Goal: Task Accomplishment & Management: Manage account settings

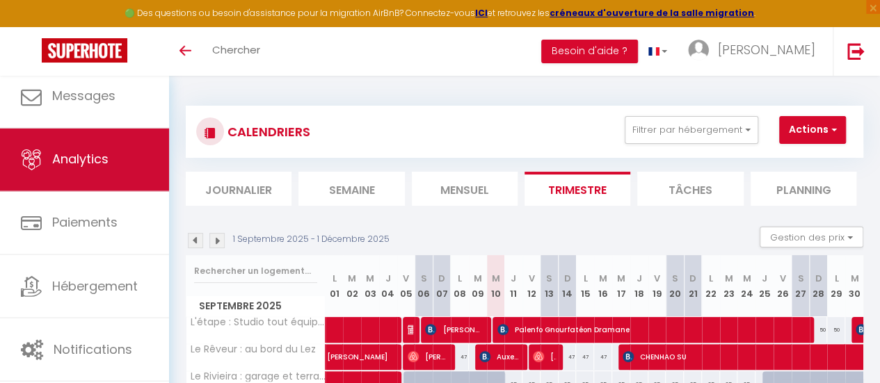
scroll to position [104, 0]
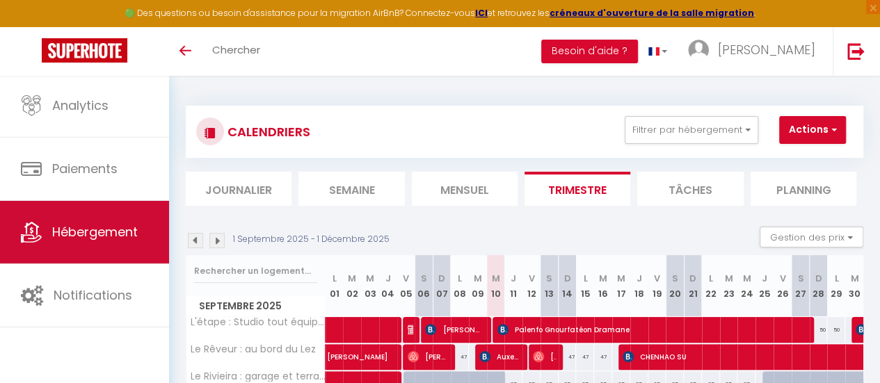
click at [101, 235] on span "Hébergement" at bounding box center [95, 231] width 86 height 17
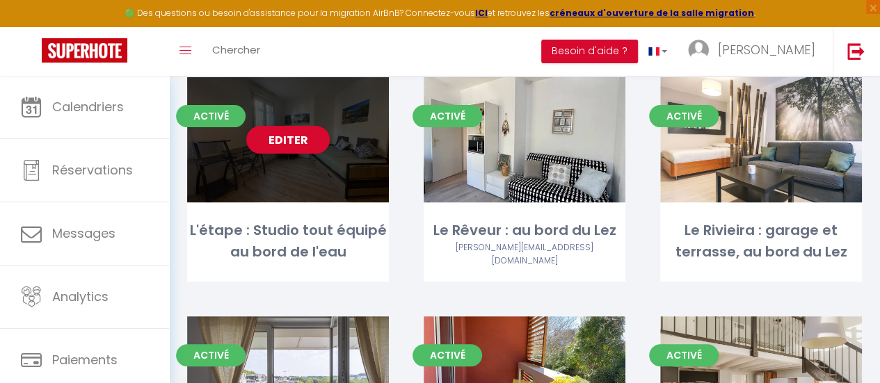
scroll to position [139, 0]
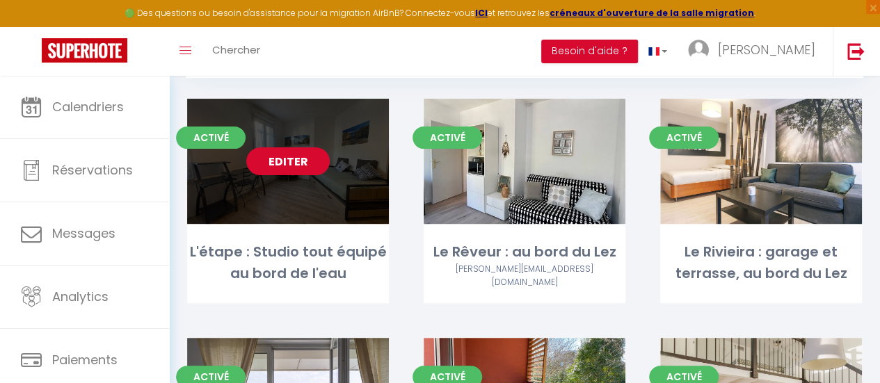
click at [298, 152] on link "Editer" at bounding box center [287, 161] width 83 height 28
click at [298, 163] on link "Editer" at bounding box center [287, 161] width 83 height 28
select select "3"
select select "2"
select select "1"
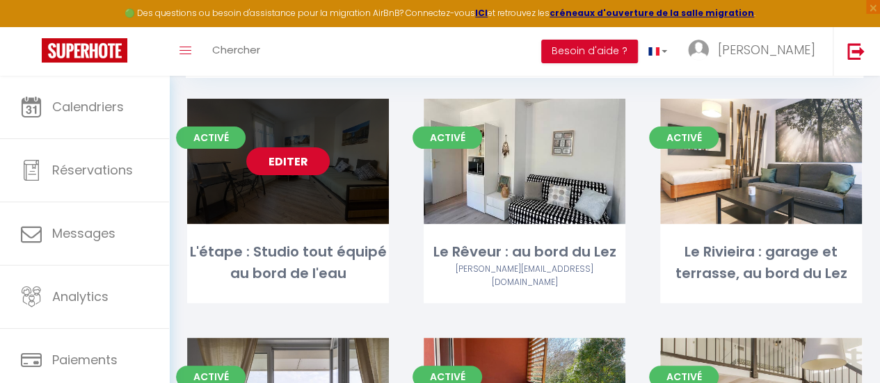
select select "1"
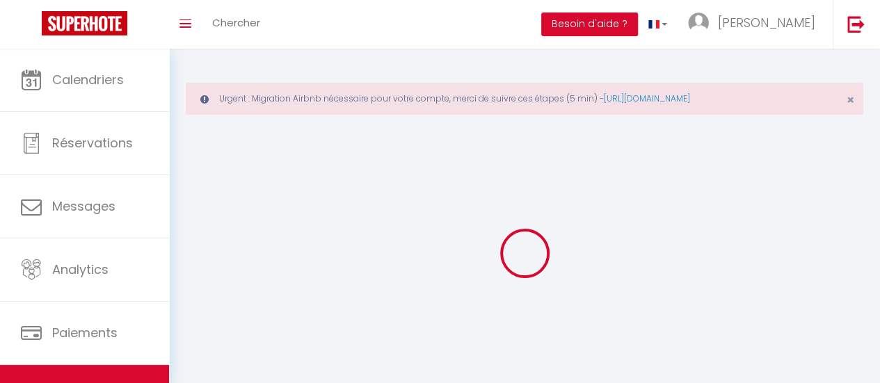
select select
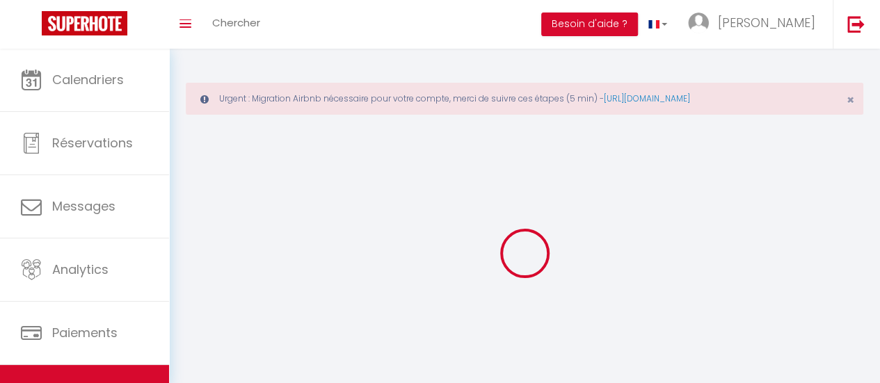
checkbox input "false"
select select
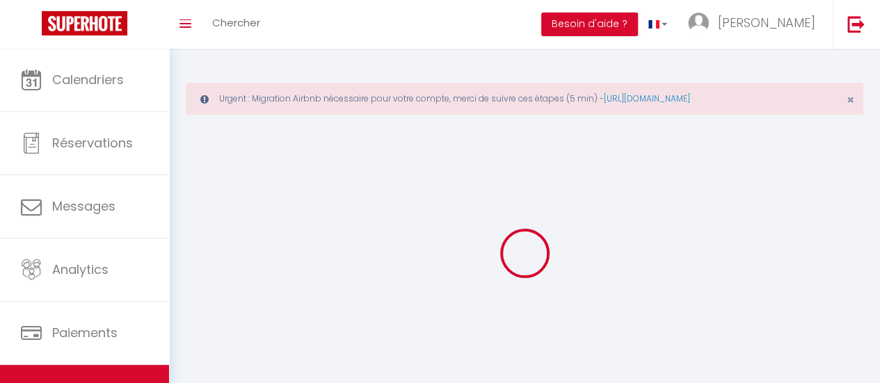
select select
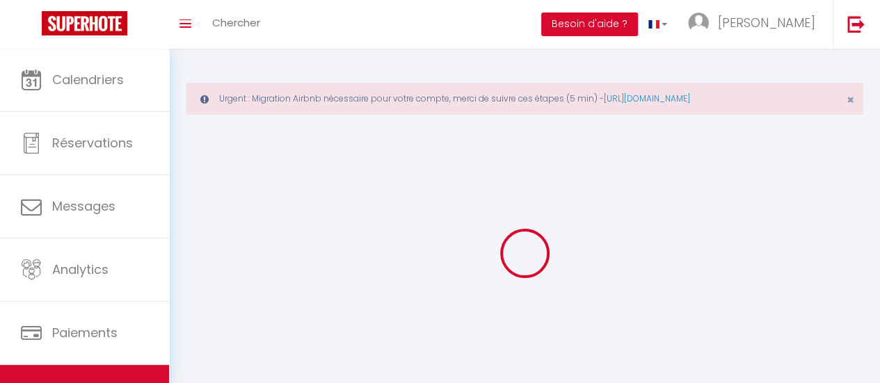
select select
checkbox input "false"
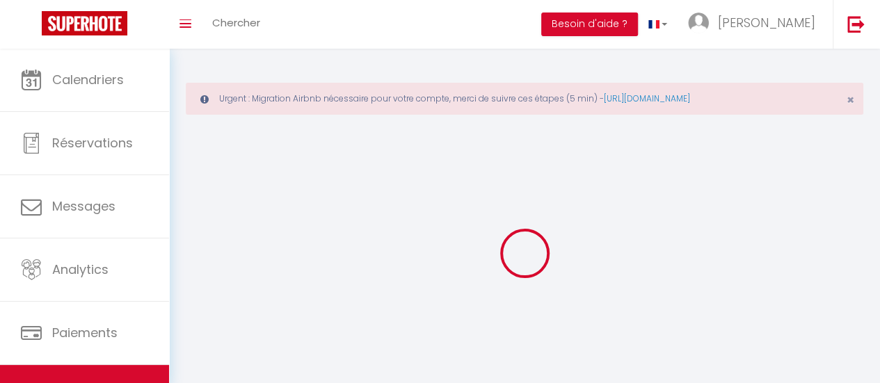
select select
select select "28"
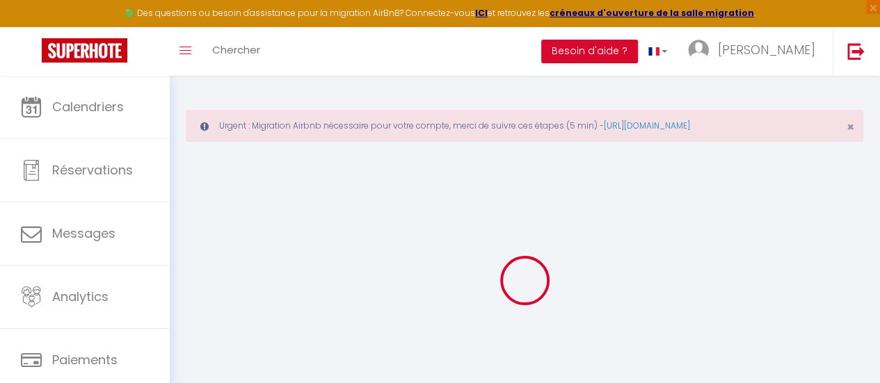
select select
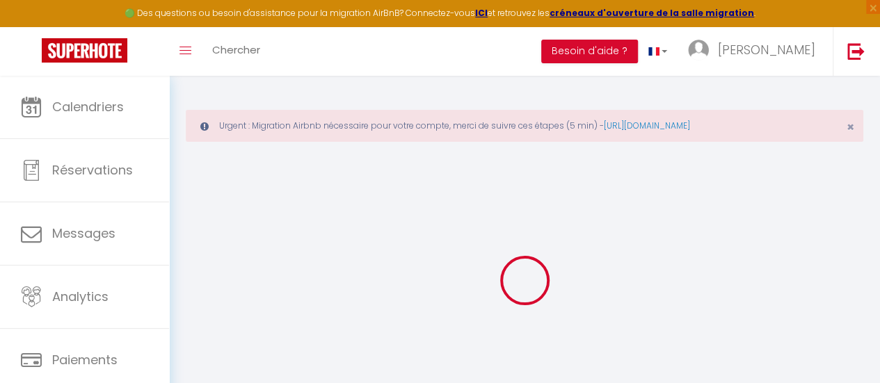
select select
checkbox input "false"
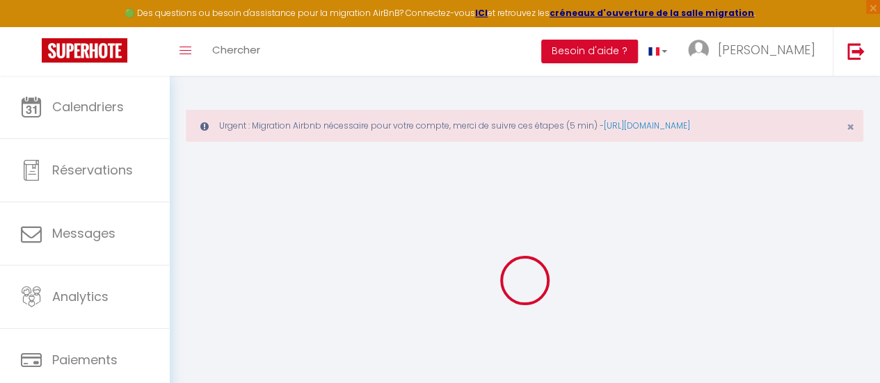
select select
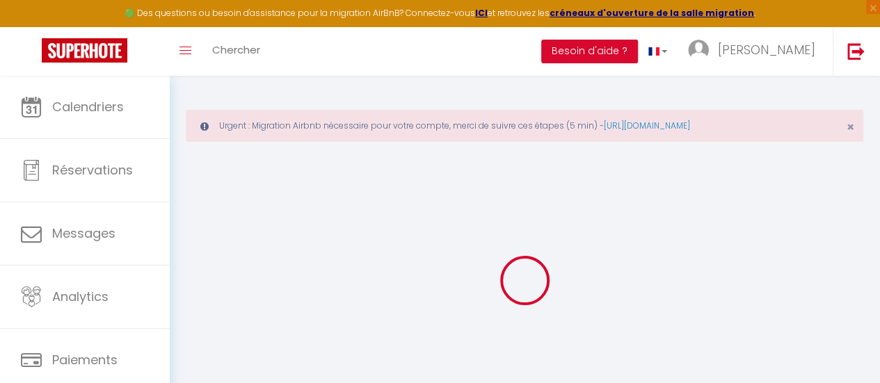
select select
checkbox input "false"
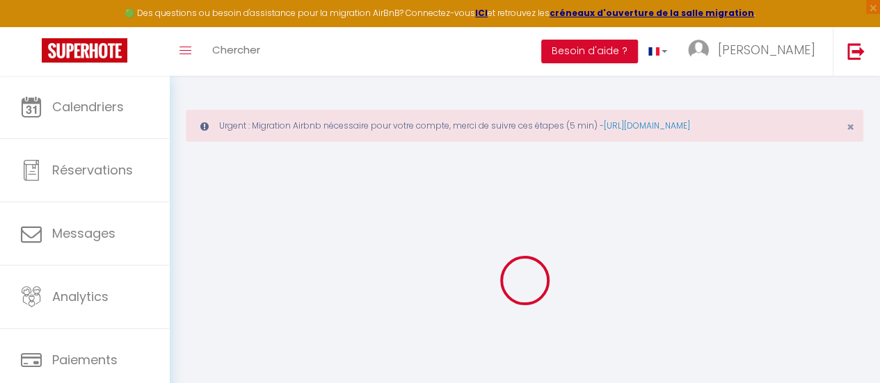
checkbox input "false"
select select
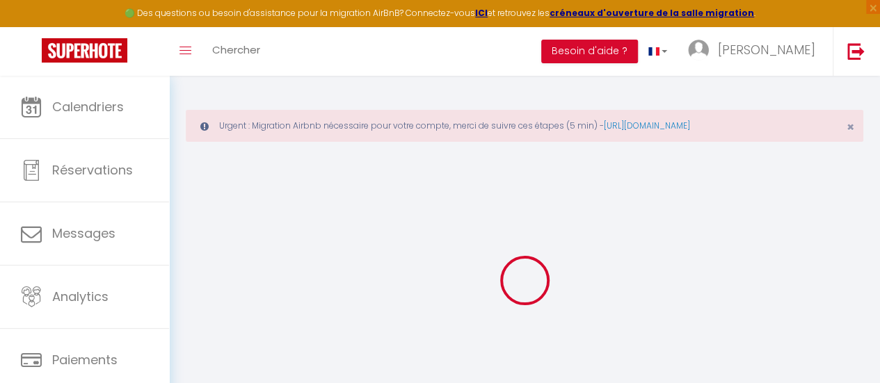
select select
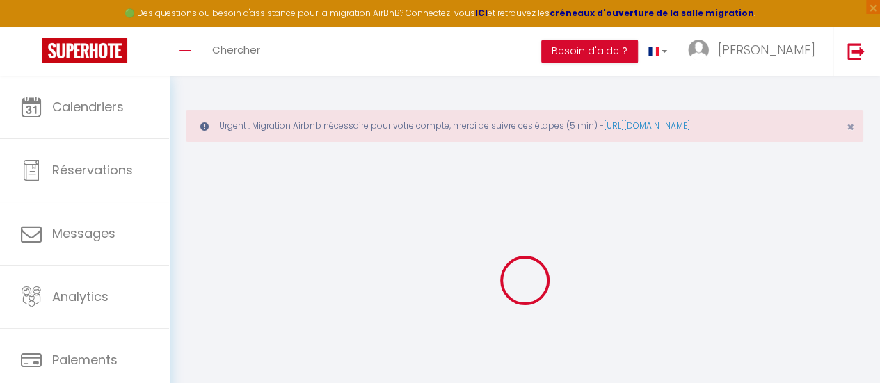
checkbox input "false"
select select
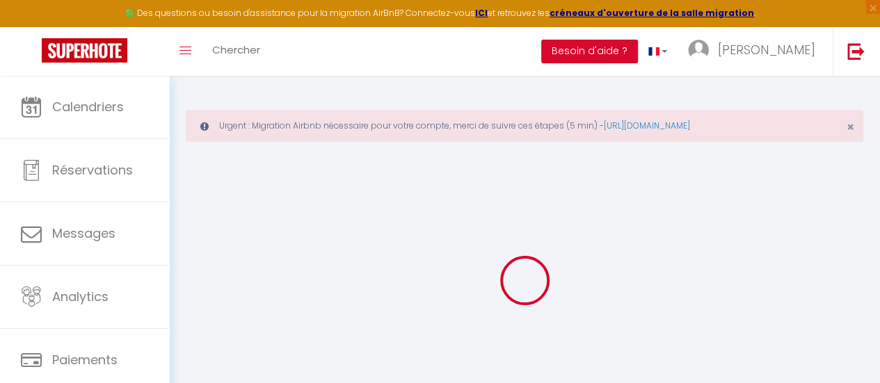
select select
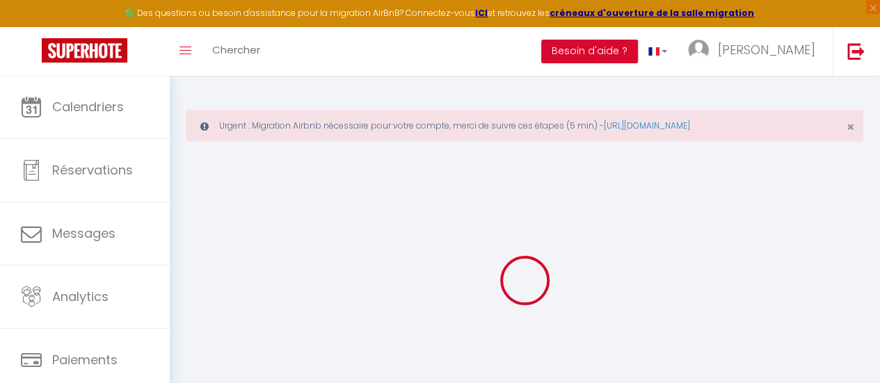
select select
checkbox input "false"
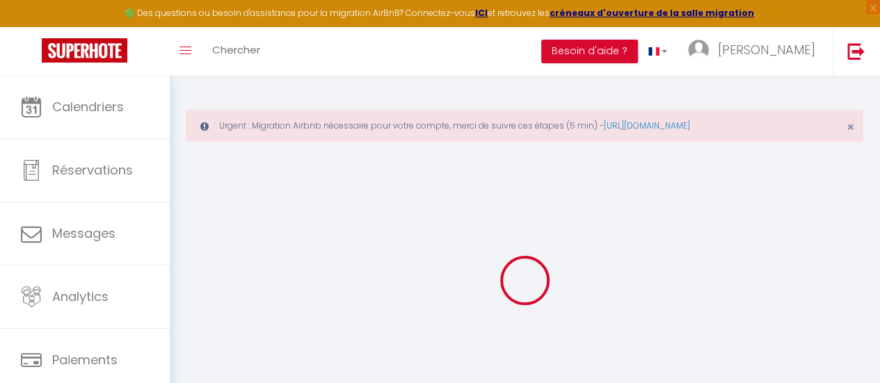
checkbox input "false"
select select
type input "L'étape : Studio tout équipé au bord de l'eau"
type input "Alain"
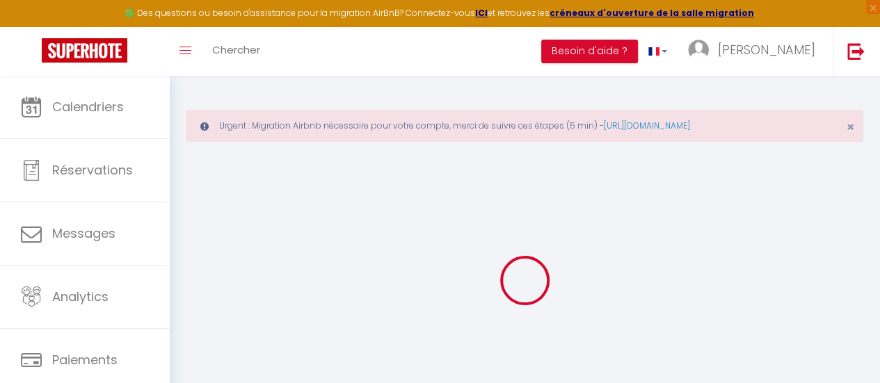
select select "2"
select select "0"
type input "40"
type input "35"
select select
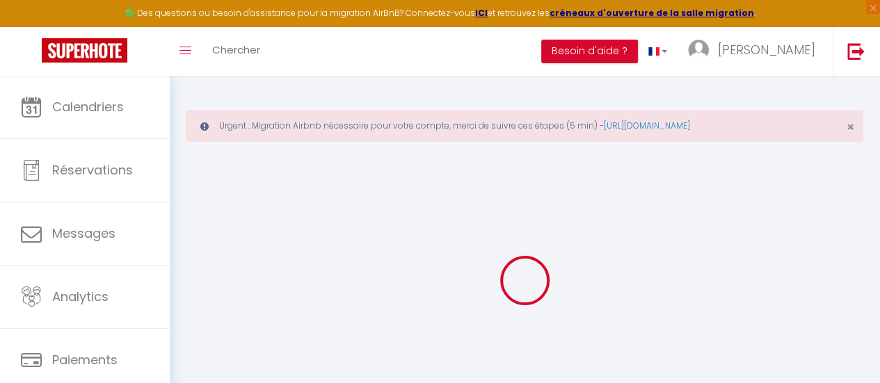
select select
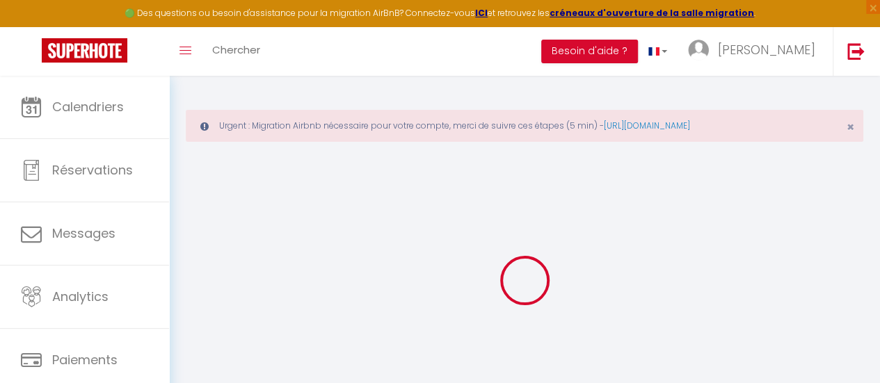
type input "55 Place Louis et Marie Tregaro"
type input "34000"
type input "Montpellier"
type input "[EMAIL_ADDRESS][DOMAIN_NAME]"
select select "15892"
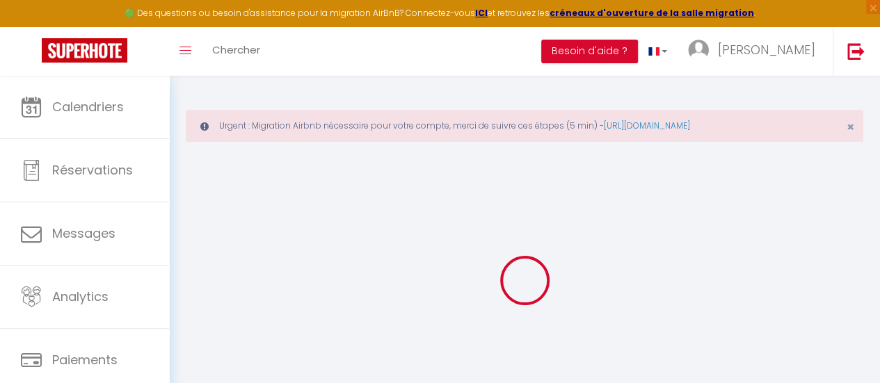
checkbox input "false"
type input "0"
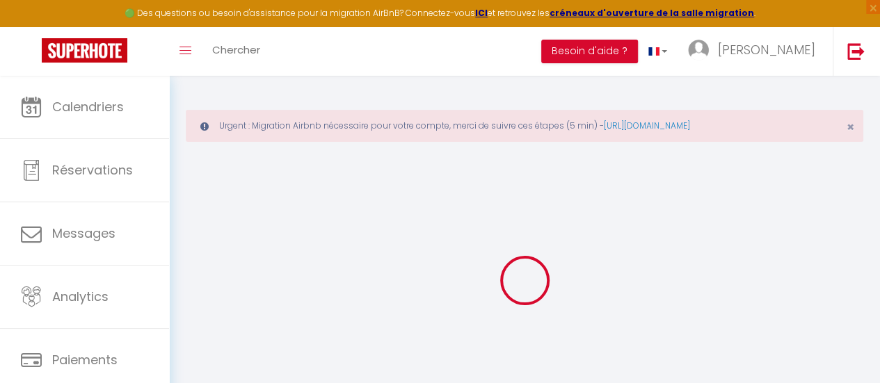
type input "0"
select select
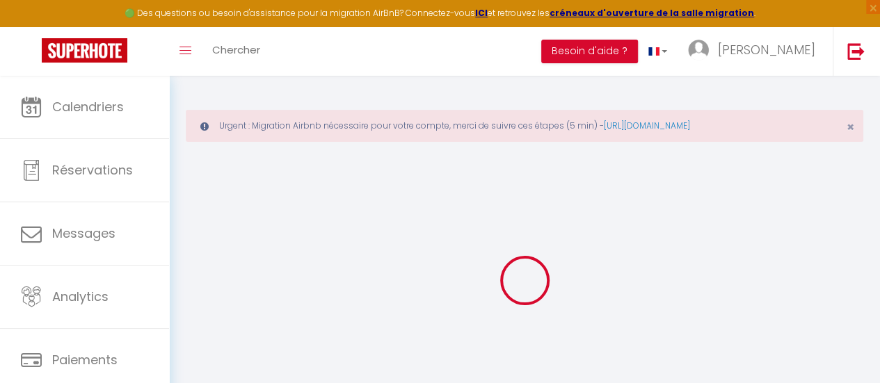
select select
checkbox input "false"
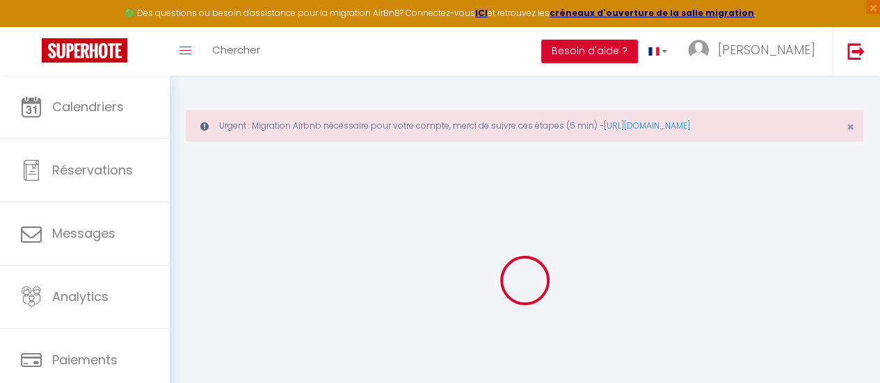
checkbox input "false"
select select
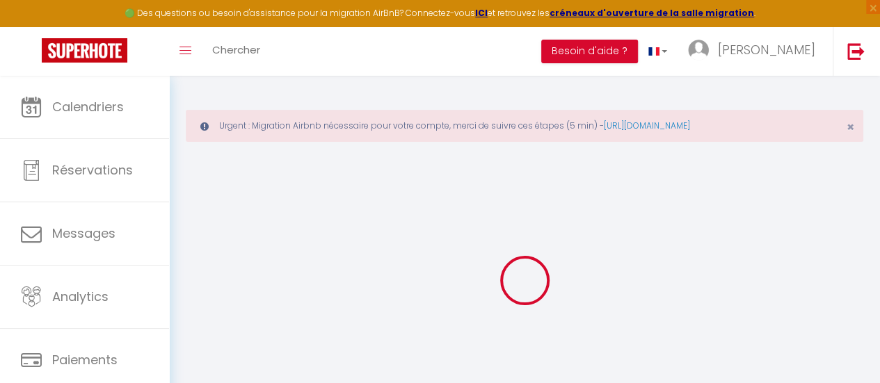
select select
checkbox input "false"
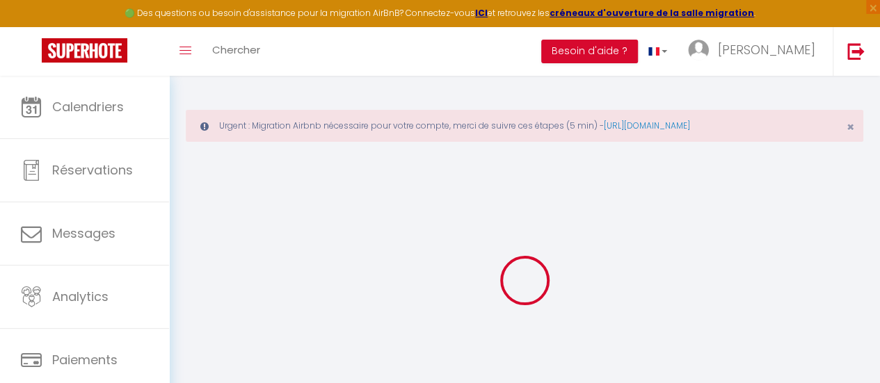
checkbox input "false"
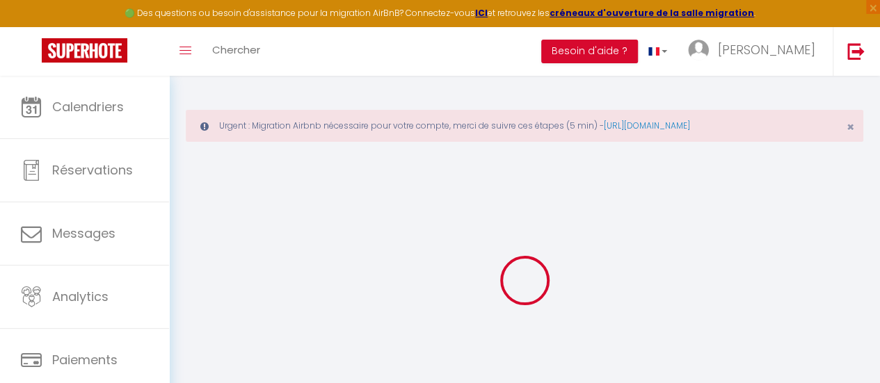
checkbox input "false"
select select "15:00"
select select
select select "11:00"
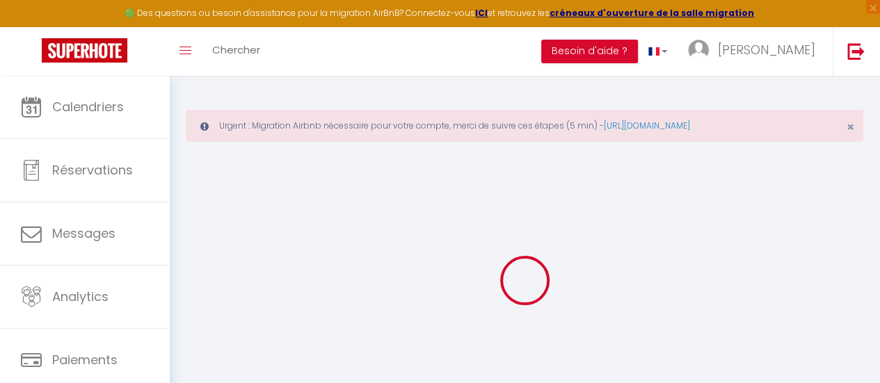
select select "30"
select select "120"
select select "12:00"
select select
checkbox input "false"
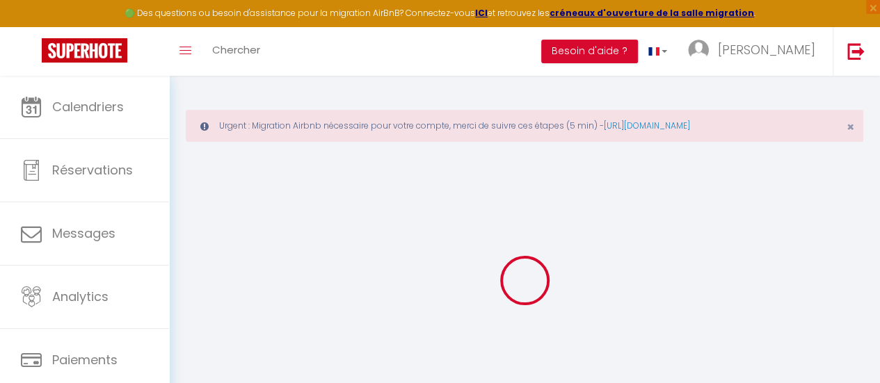
checkbox input "false"
select select
checkbox input "false"
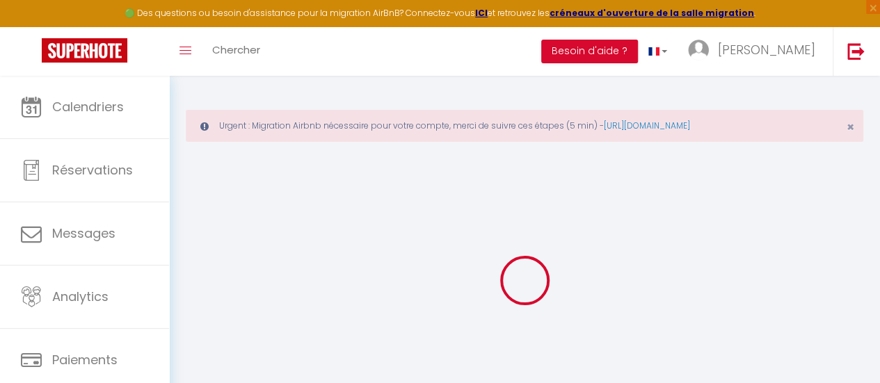
checkbox input "false"
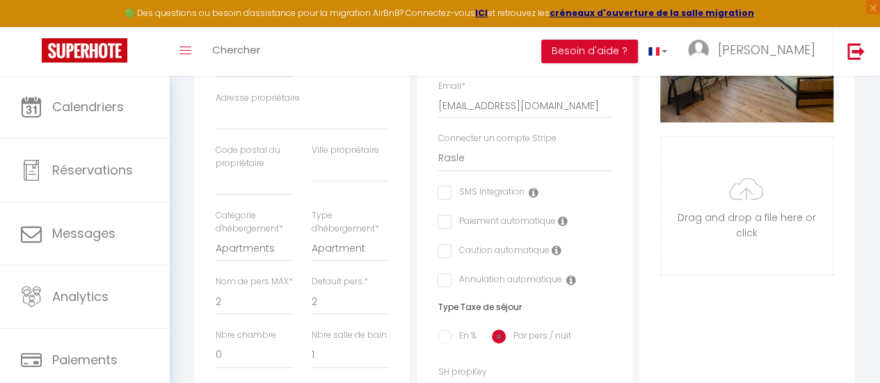
scroll to position [417, 0]
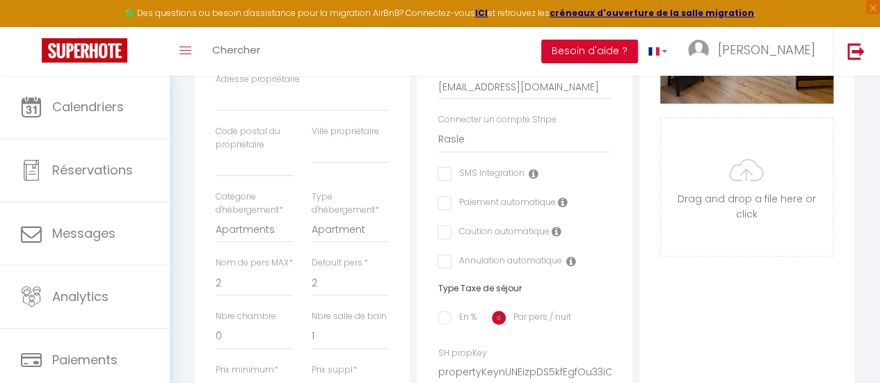
select select
checkbox input "false"
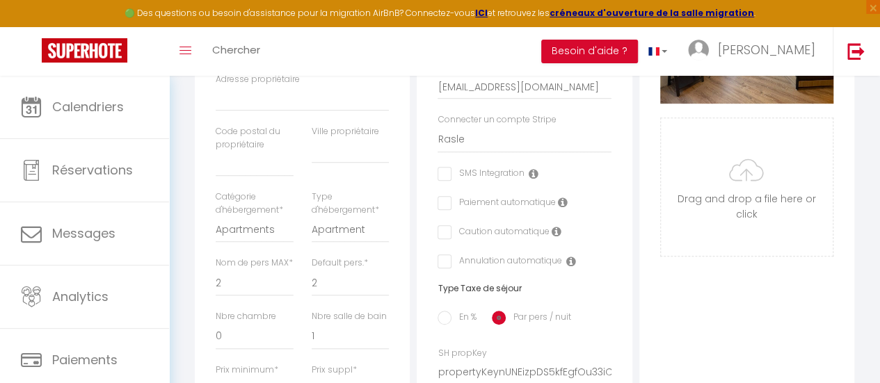
click at [555, 237] on icon at bounding box center [556, 231] width 10 height 11
click at [445, 239] on input "checkbox" at bounding box center [441, 232] width 9 height 14
checkbox input "true"
select select
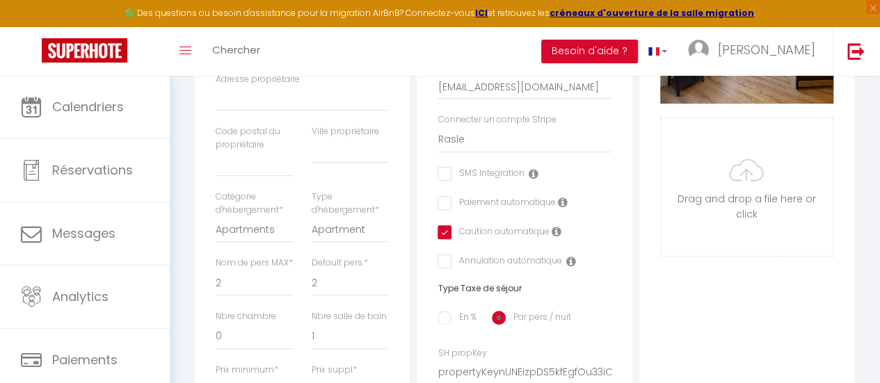
checkbox input "false"
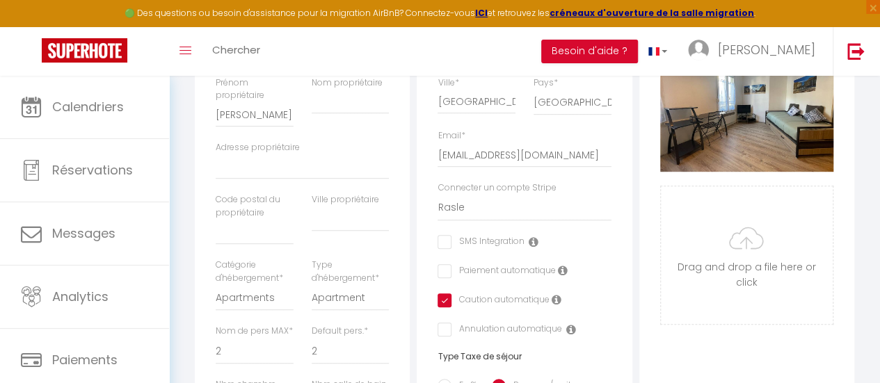
scroll to position [348, 0]
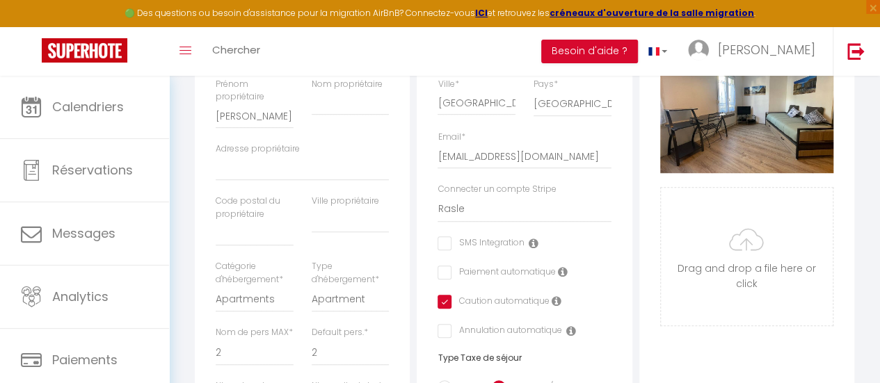
click at [528, 249] on icon at bounding box center [533, 243] width 10 height 11
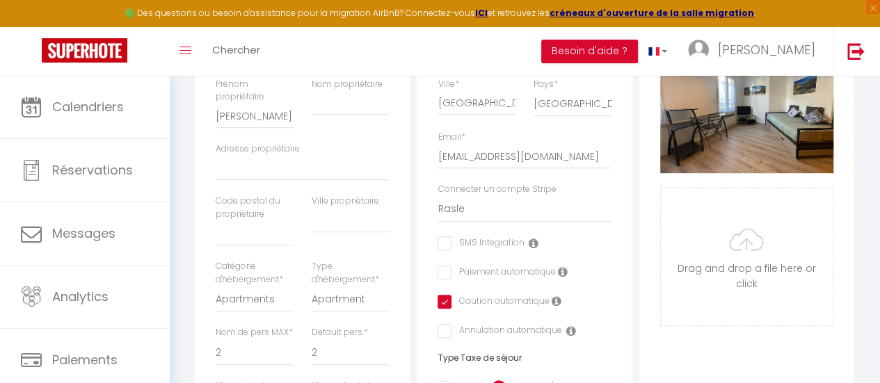
click at [560, 277] on icon at bounding box center [562, 271] width 10 height 11
click at [601, 310] on div "Caution automatique" at bounding box center [523, 302] width 173 height 15
click at [573, 339] on div "Annulation automatique" at bounding box center [523, 331] width 173 height 15
click at [570, 337] on icon at bounding box center [570, 330] width 10 height 11
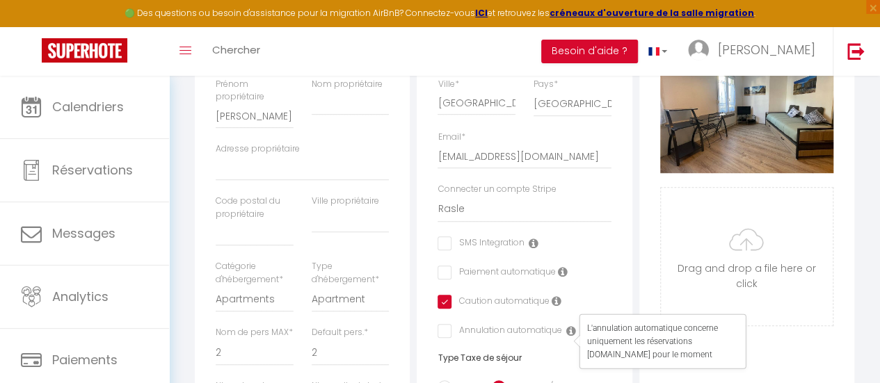
click at [594, 302] on div "Adresse Adresse * 55 Place Louis et Marie Tregaro Code postal * 34000 Ville * M…" at bounding box center [523, 304] width 215 height 683
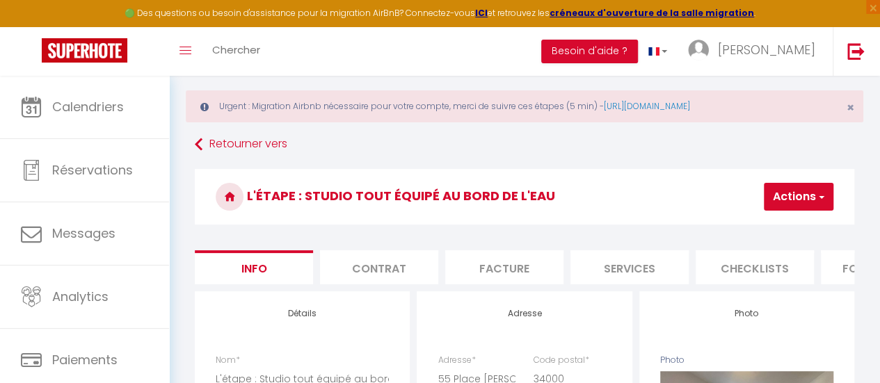
scroll to position [0, 0]
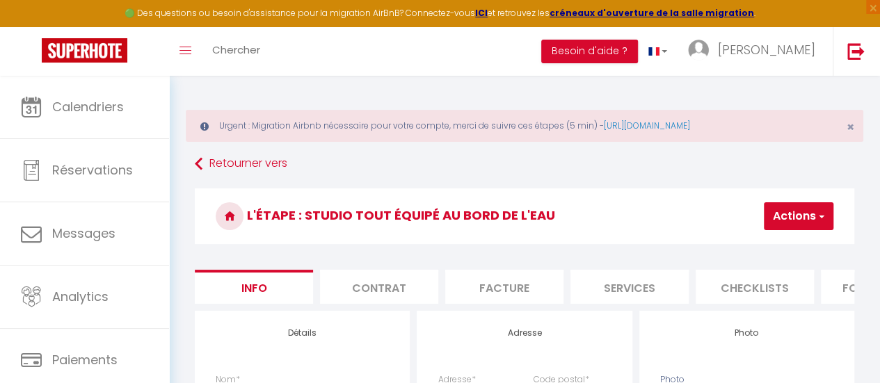
click at [796, 208] on button "Actions" at bounding box center [798, 216] width 70 height 28
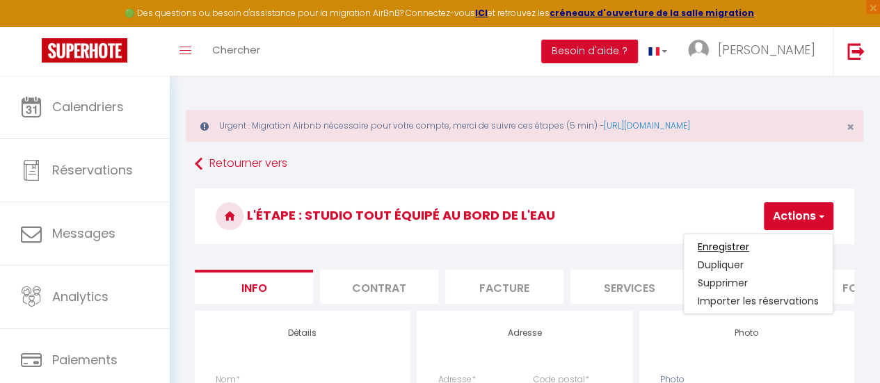
click at [738, 245] on input "Enregistrer" at bounding box center [722, 247] width 51 height 14
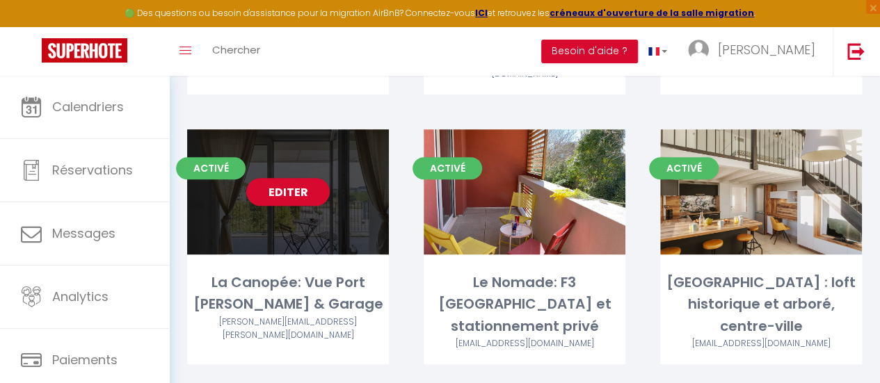
scroll to position [556, 0]
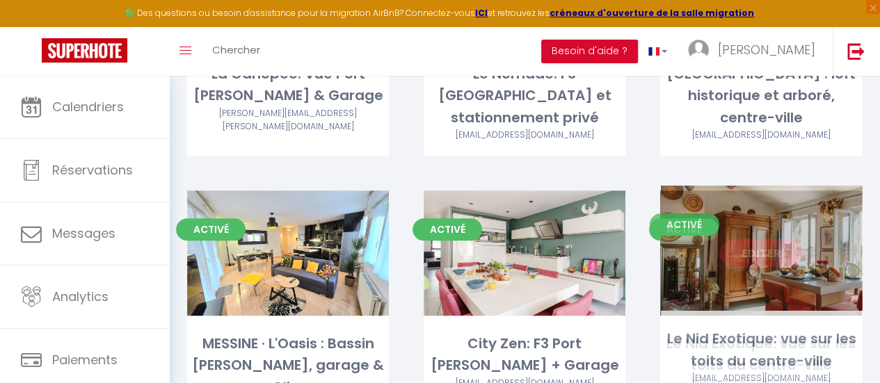
click at [747, 245] on link "Editer" at bounding box center [760, 253] width 83 height 28
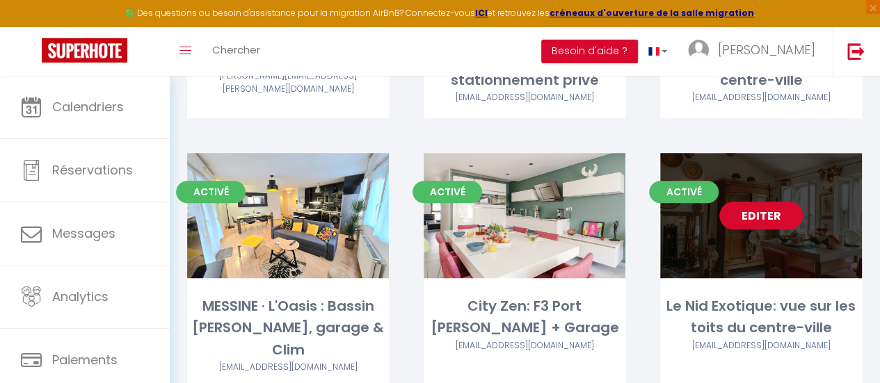
scroll to position [626, 0]
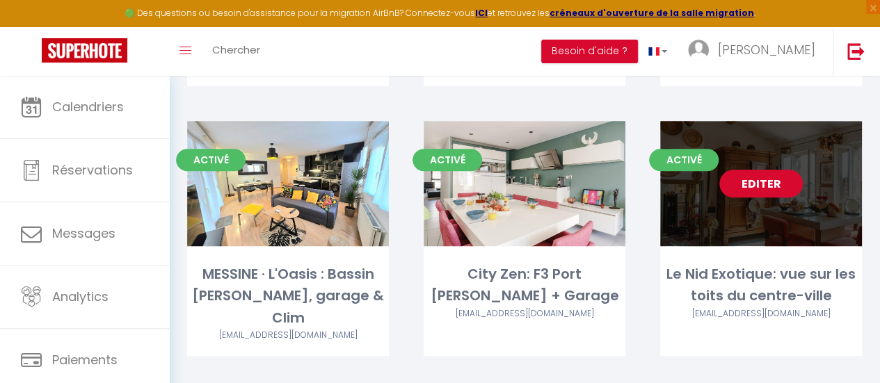
click at [751, 183] on link "Editer" at bounding box center [760, 184] width 83 height 28
select select "3"
select select "2"
select select "1"
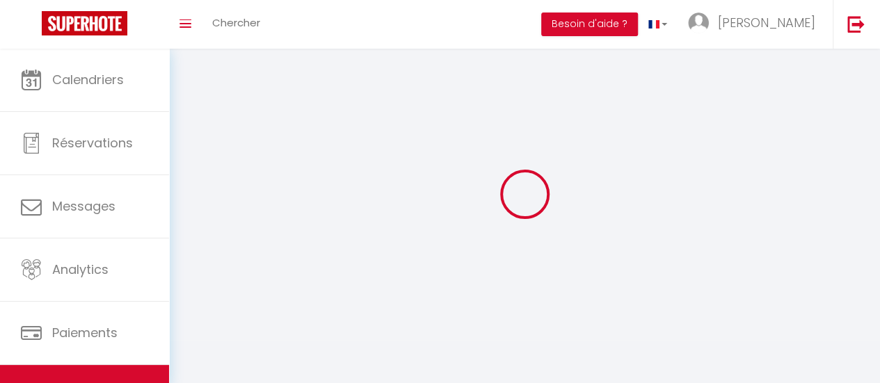
select select
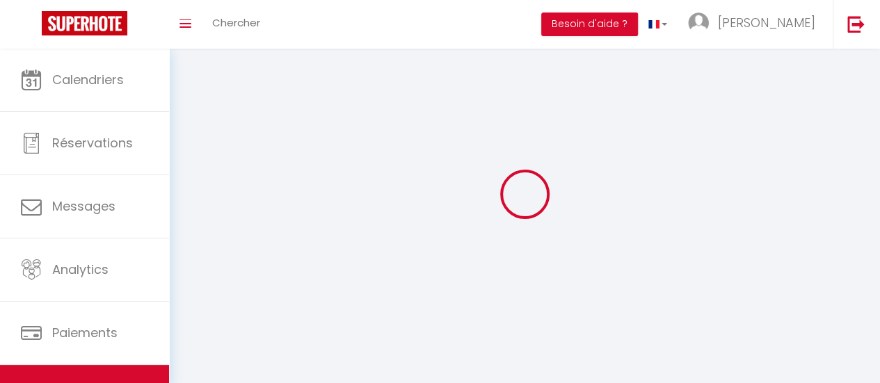
select select
checkbox input "false"
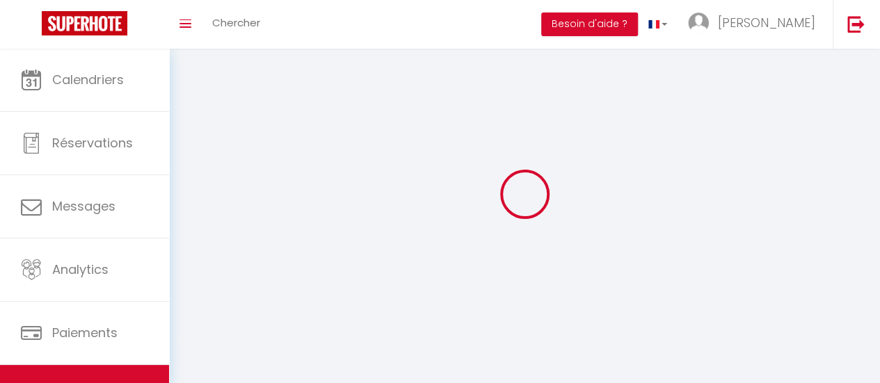
select select
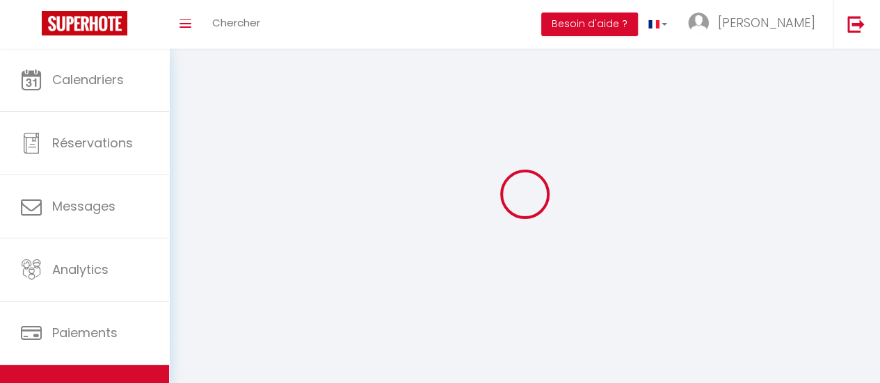
select select
checkbox input "false"
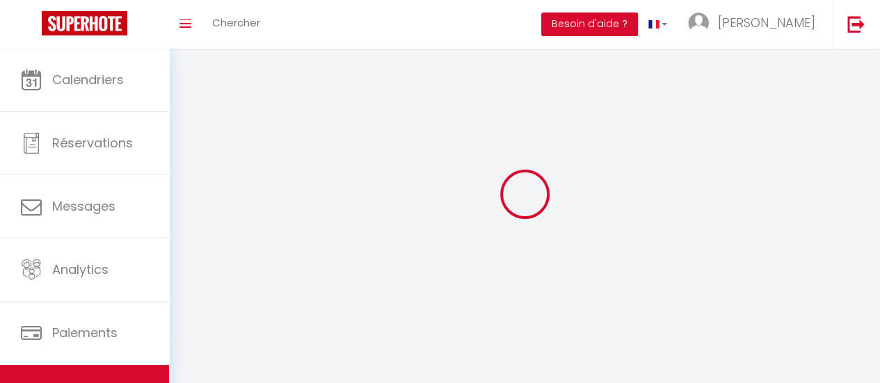
checkbox input "false"
select select
select select "1"
select select
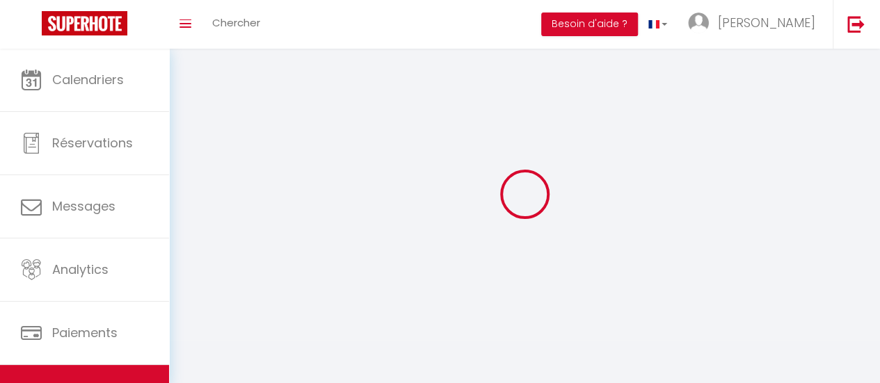
select select "28"
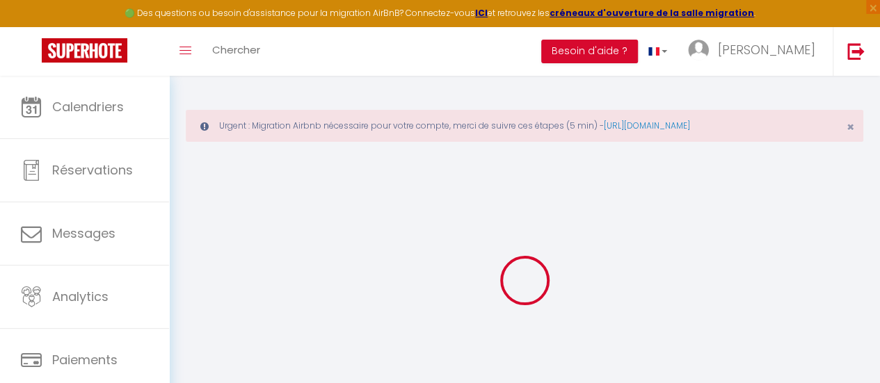
select select
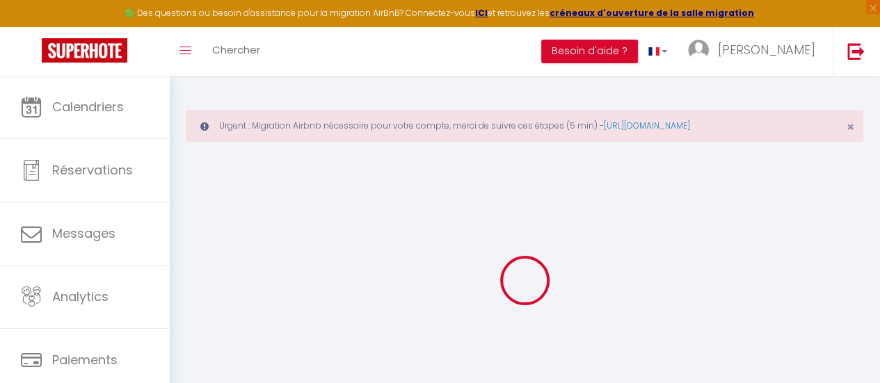
select select
checkbox input "false"
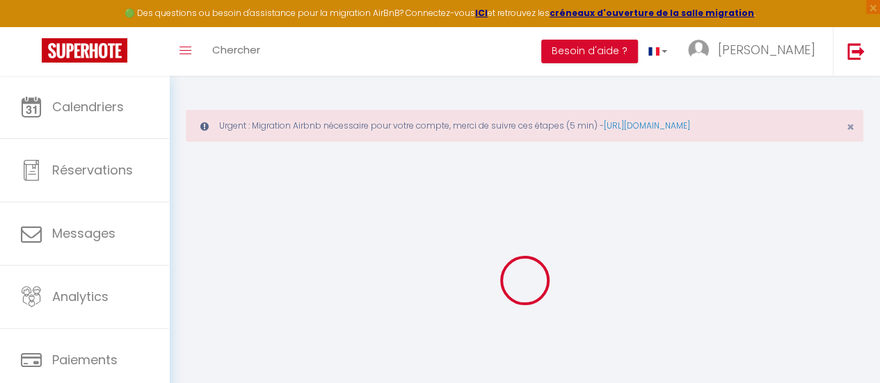
select select
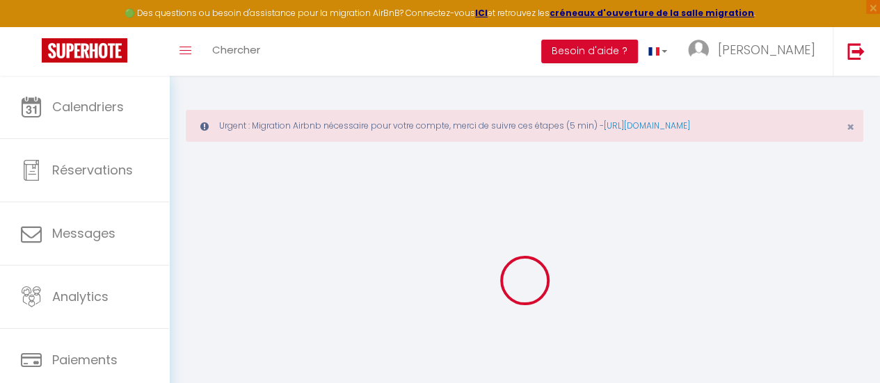
select select
checkbox input "false"
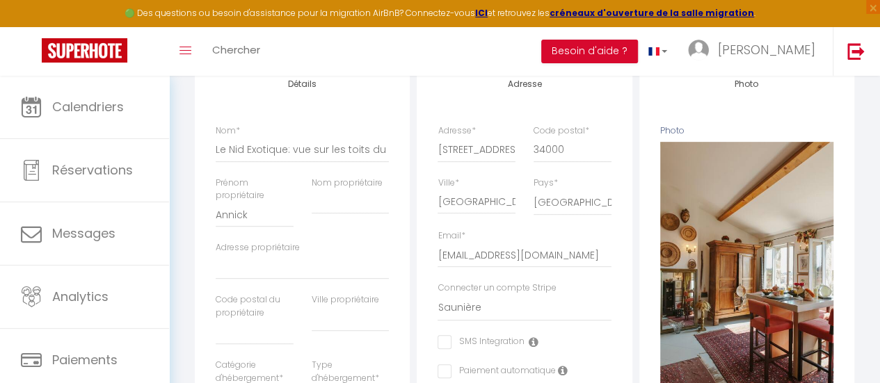
scroll to position [348, 0]
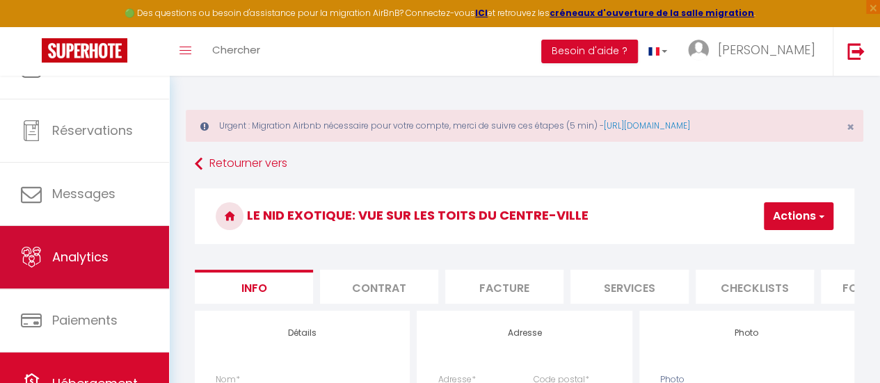
scroll to position [104, 0]
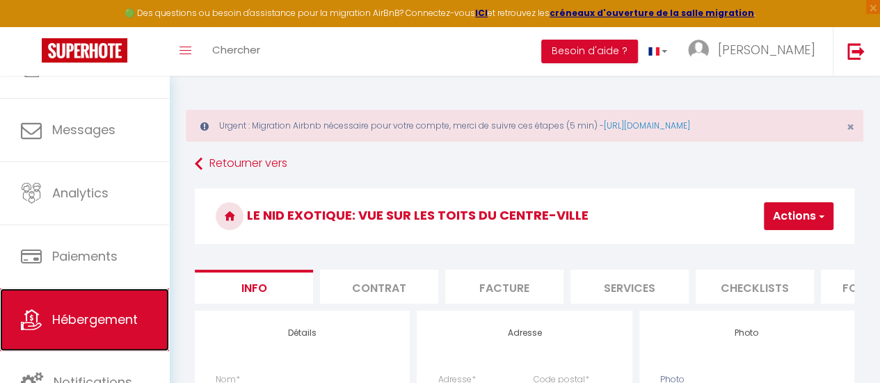
click at [95, 321] on span "Hébergement" at bounding box center [95, 319] width 86 height 17
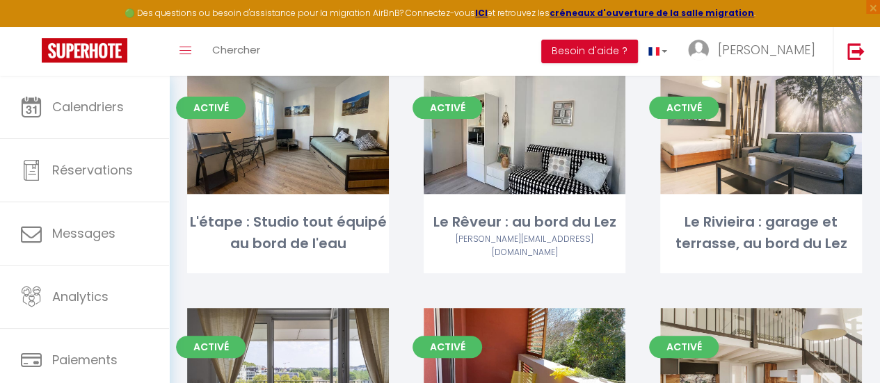
scroll to position [139, 0]
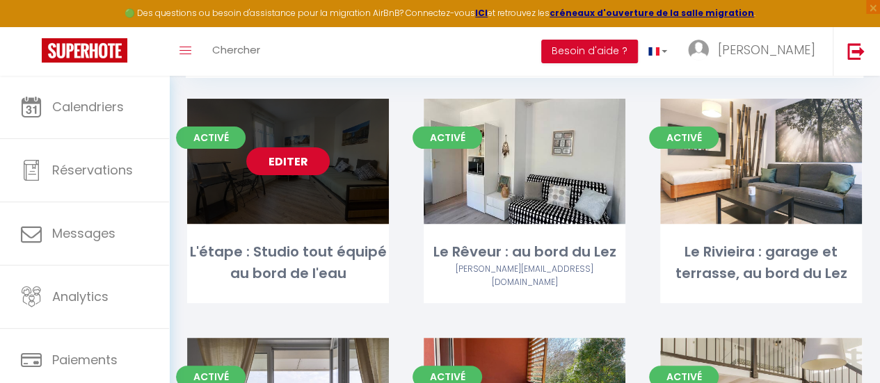
click at [291, 165] on link "Editer" at bounding box center [287, 161] width 83 height 28
click at [288, 159] on link "Editer" at bounding box center [287, 161] width 83 height 28
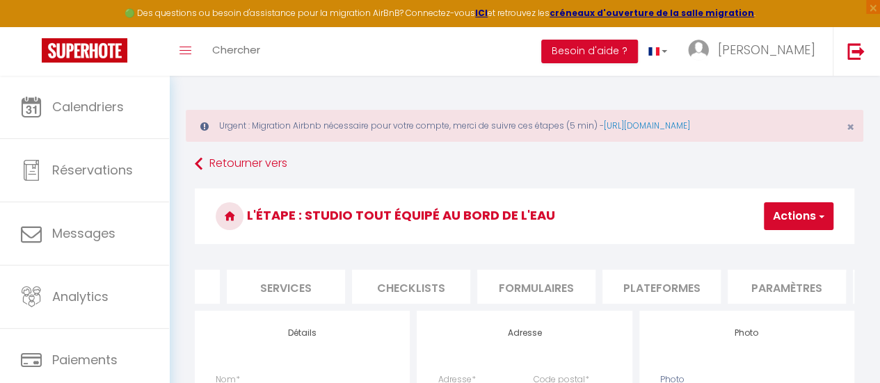
scroll to position [0, 592]
click at [559, 290] on li "Paramètres" at bounding box center [537, 287] width 118 height 34
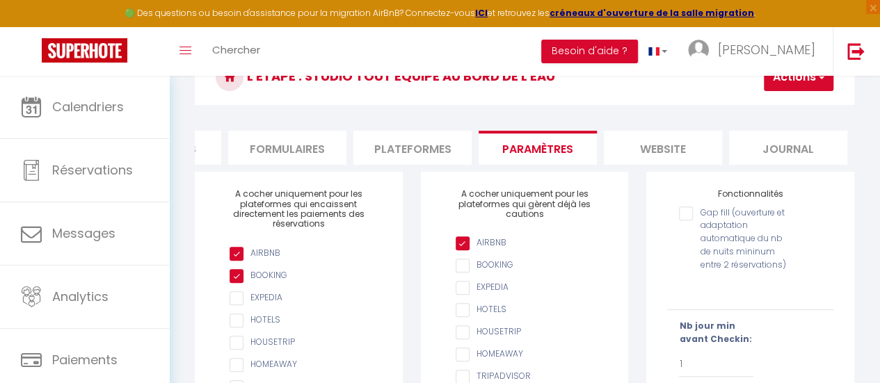
scroll to position [70, 0]
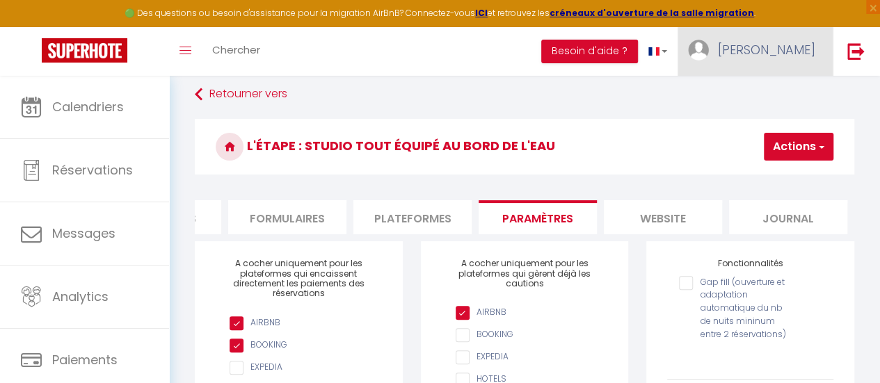
click at [791, 51] on span "[PERSON_NAME]" at bounding box center [766, 49] width 97 height 17
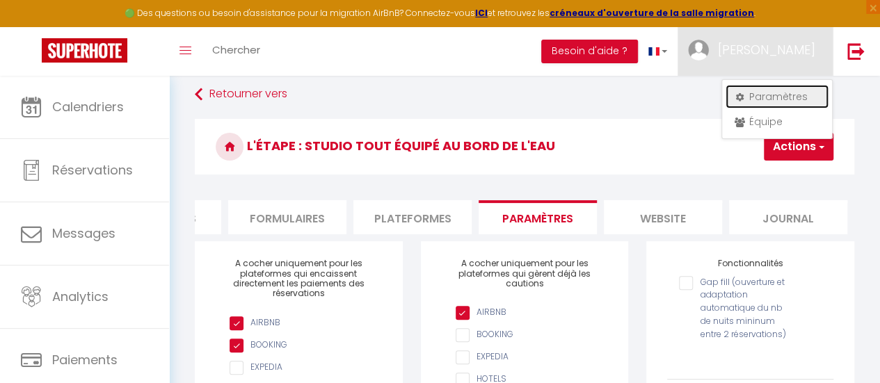
click at [780, 94] on link "Paramètres" at bounding box center [776, 97] width 103 height 24
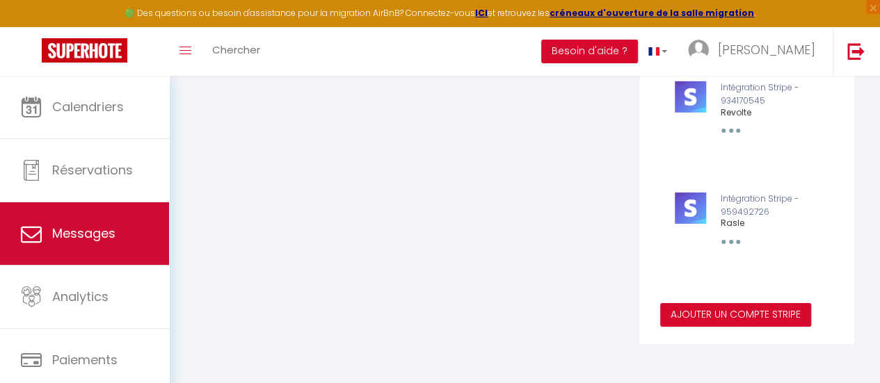
scroll to position [104, 0]
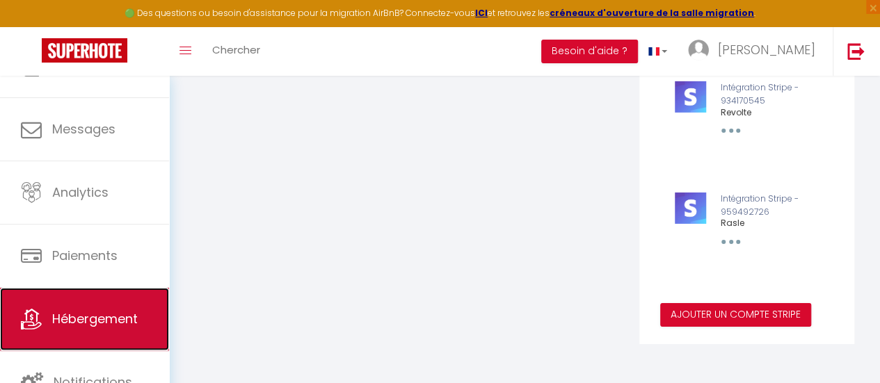
click at [102, 308] on link "Hébergement" at bounding box center [84, 319] width 169 height 63
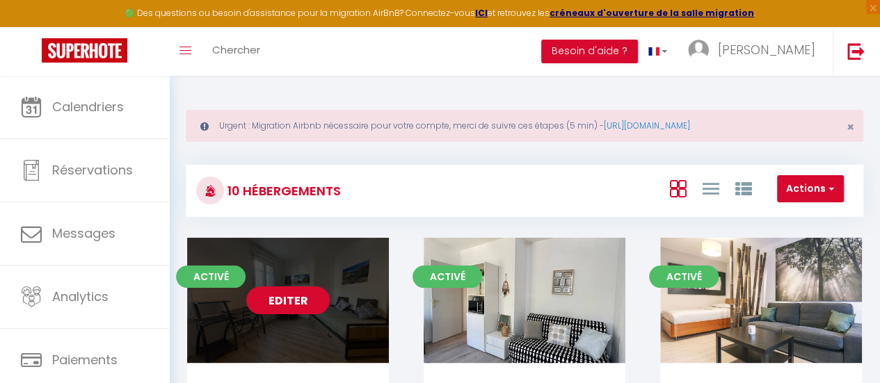
click at [294, 295] on link "Editer" at bounding box center [287, 300] width 83 height 28
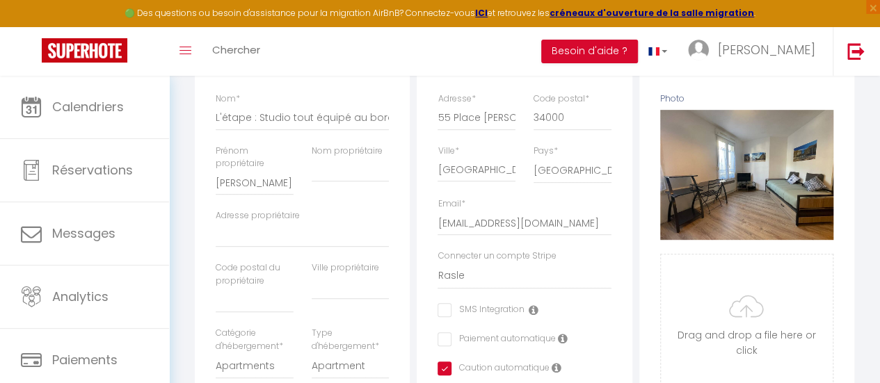
scroll to position [423, 0]
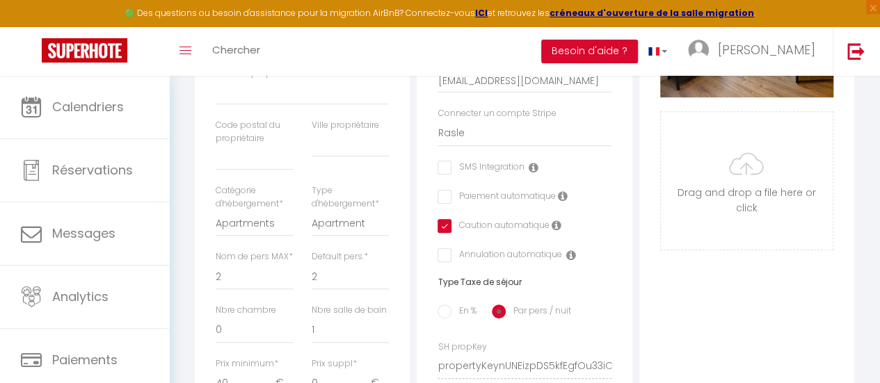
click at [440, 233] on input "checkbox" at bounding box center [441, 226] width 9 height 14
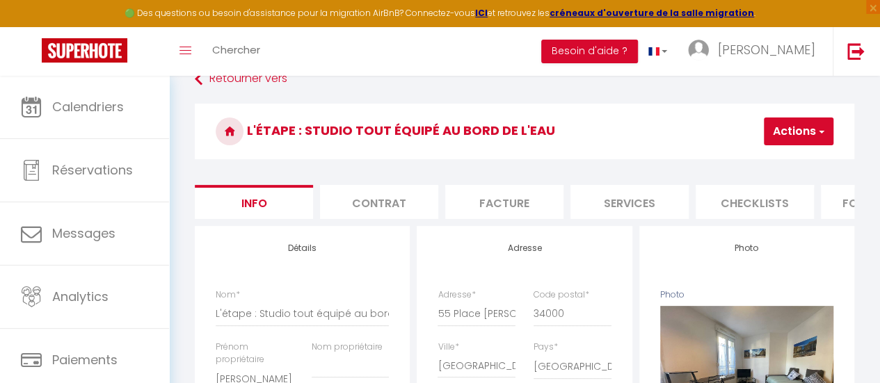
scroll to position [0, 0]
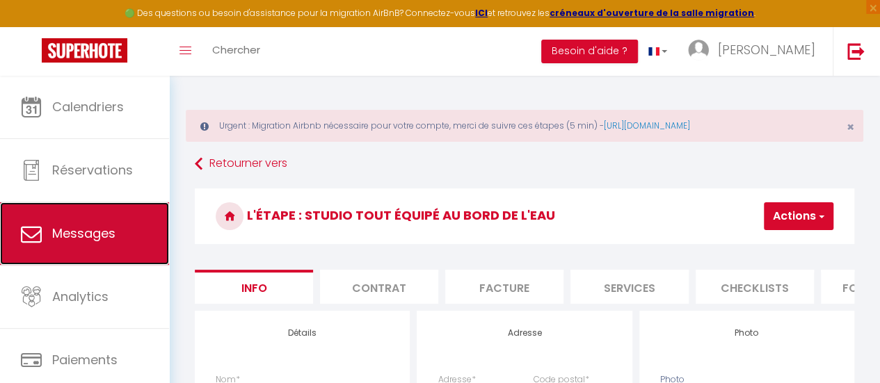
click at [105, 238] on span "Messages" at bounding box center [83, 233] width 63 height 17
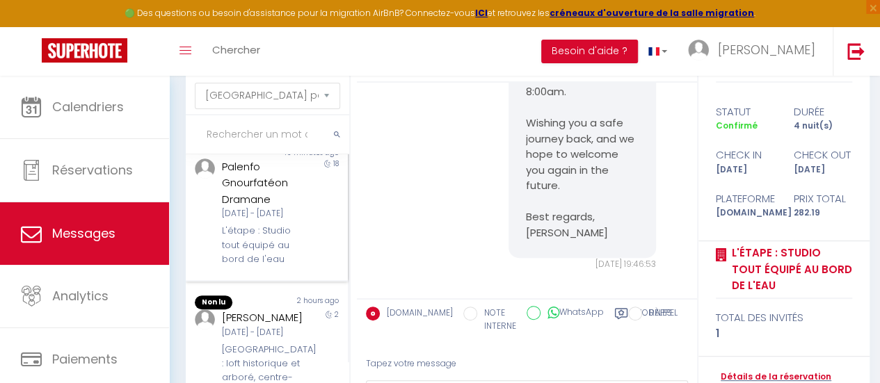
scroll to position [139, 0]
click at [250, 218] on div "Mer 10 Sep - Dim 28 Sep" at bounding box center [265, 211] width 86 height 13
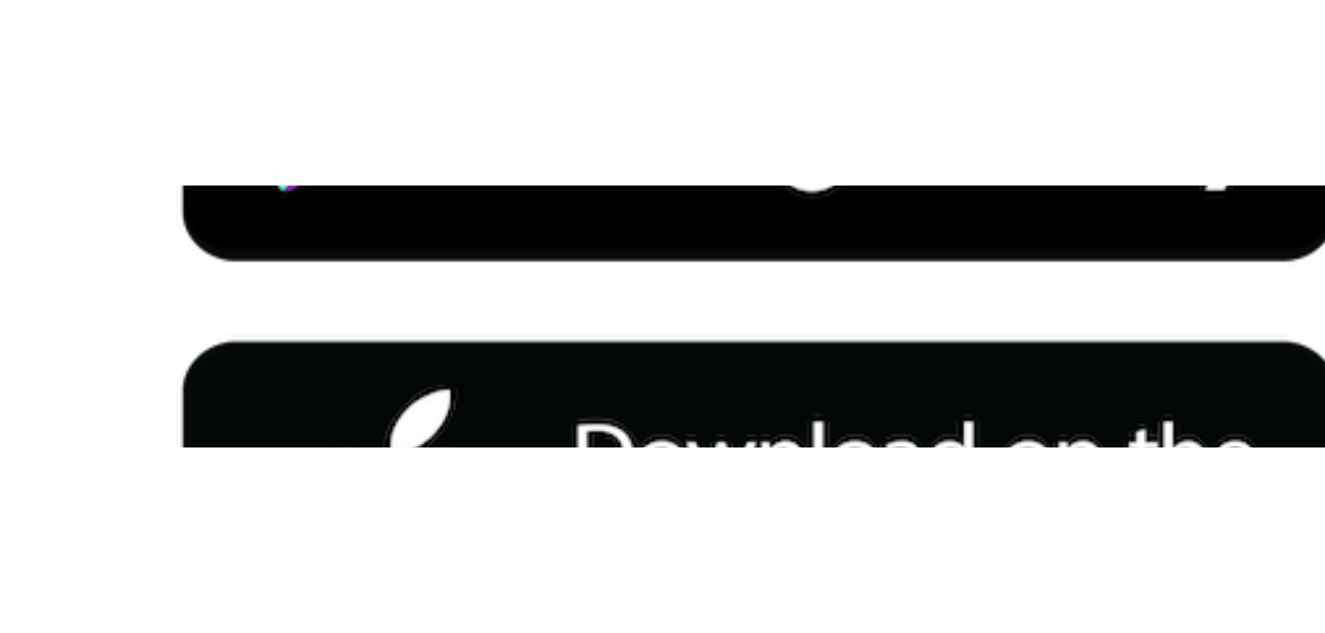
scroll to position [76, 0]
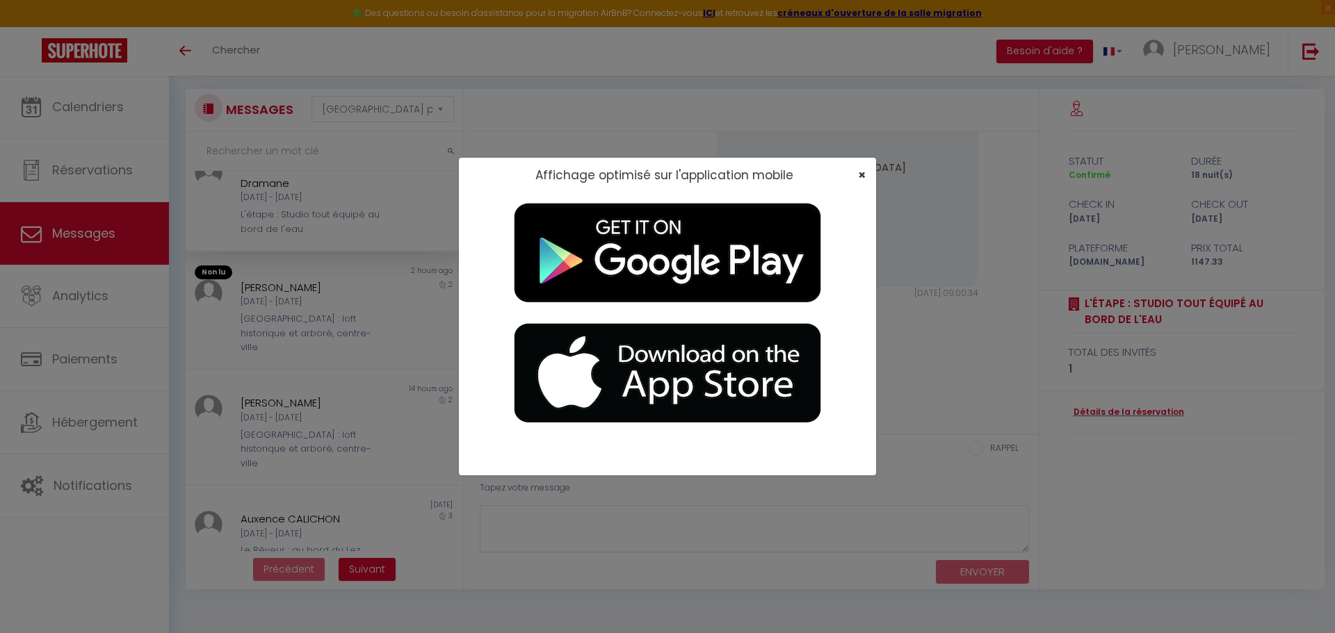
click at [859, 173] on div "×" at bounding box center [857, 175] width 35 height 14
click at [862, 177] on span "×" at bounding box center [862, 174] width 8 height 17
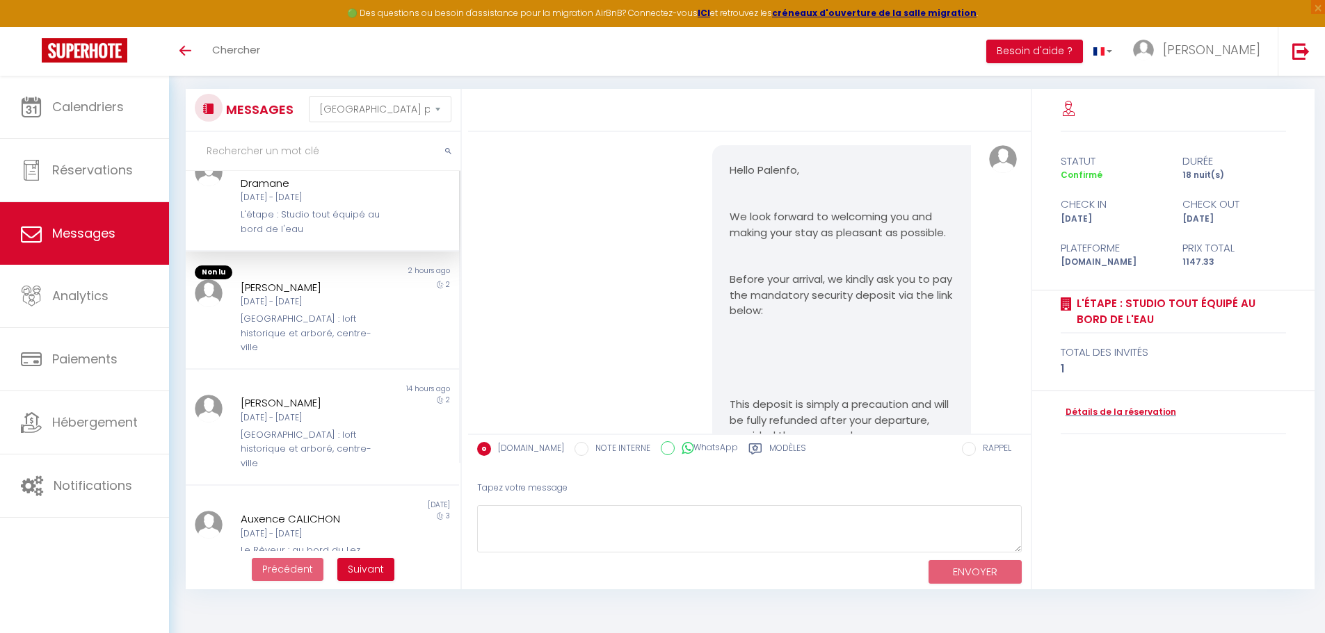
scroll to position [1331, 0]
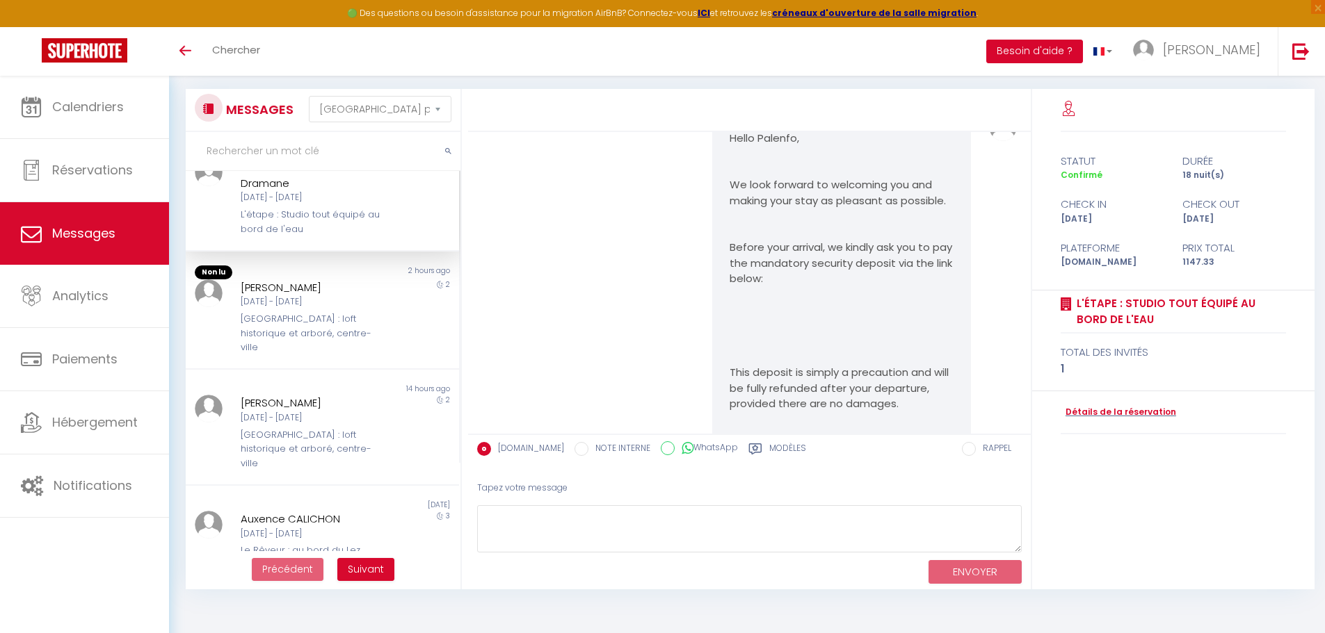
click at [879, 58] on button "Besoin d'aide ?" at bounding box center [1034, 52] width 97 height 24
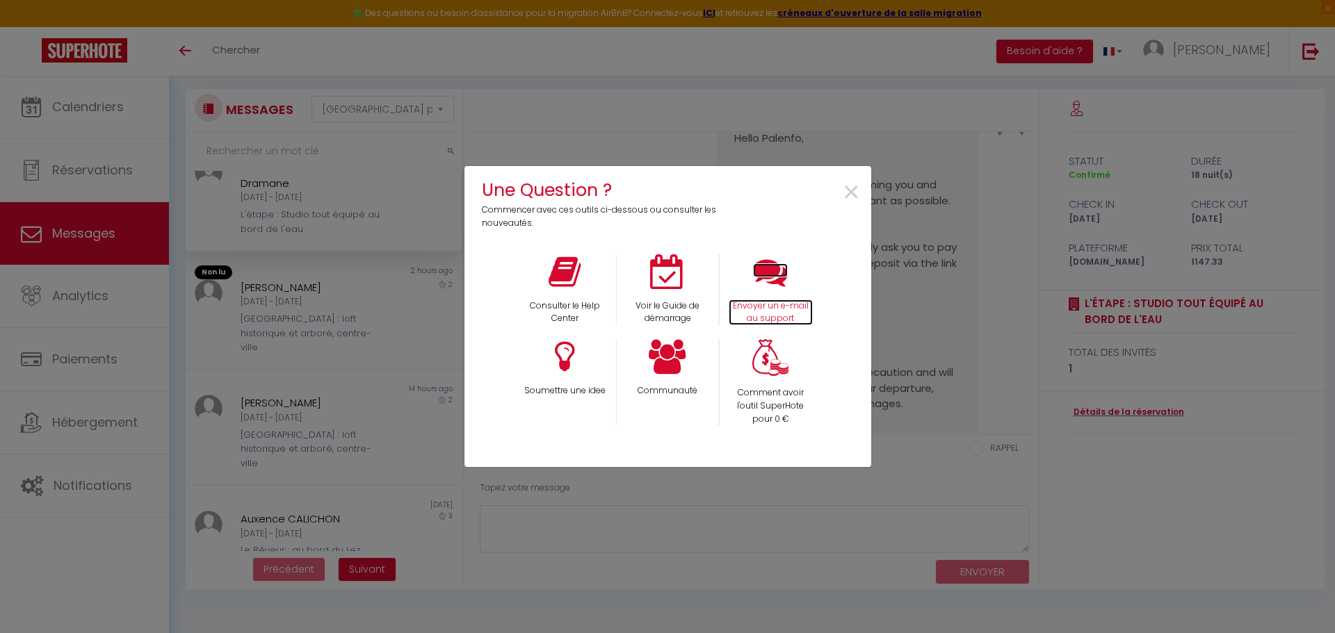
click at [763, 280] on icon at bounding box center [770, 271] width 35 height 35
click at [848, 197] on span "×" at bounding box center [851, 193] width 19 height 44
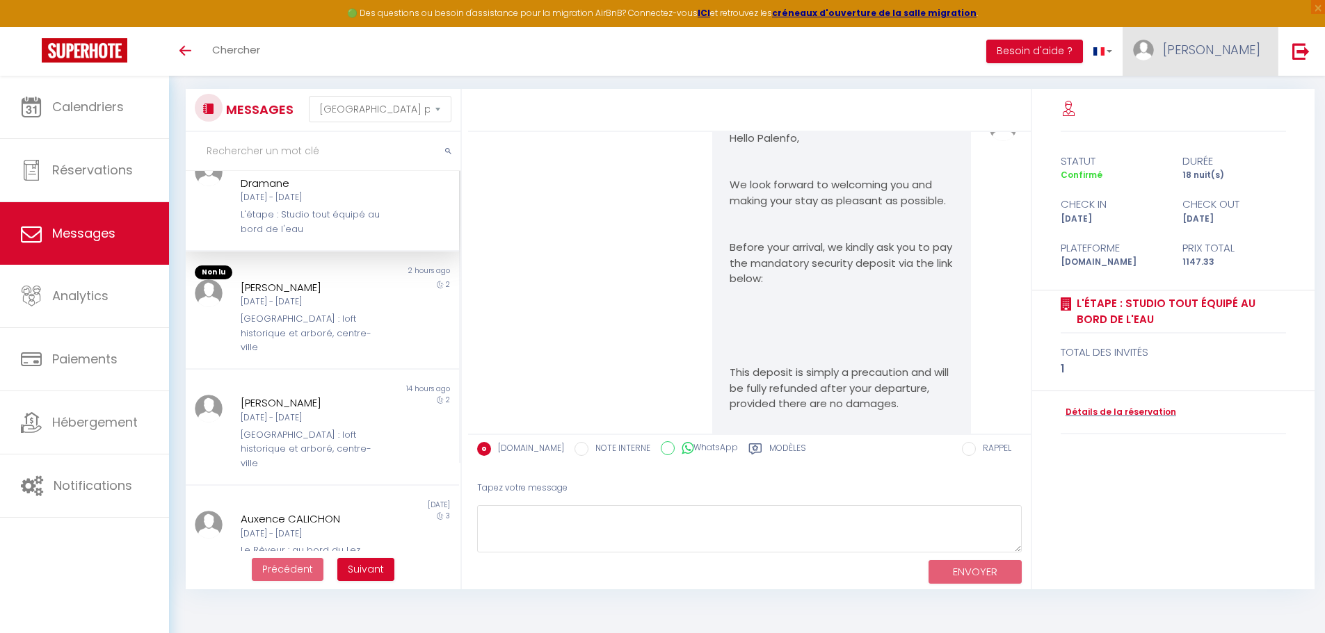
click at [879, 49] on span "[PERSON_NAME]" at bounding box center [1211, 49] width 97 height 17
click at [879, 94] on link "Paramètres" at bounding box center [1221, 97] width 103 height 24
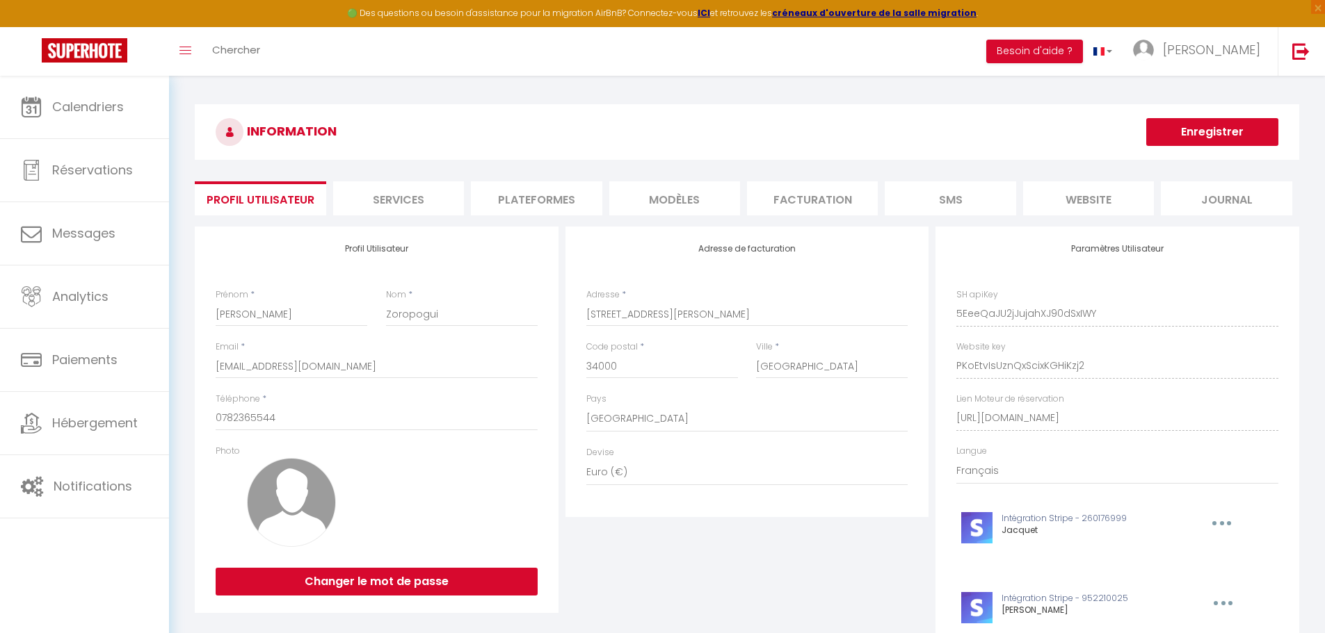
click at [542, 201] on li "Plateformes" at bounding box center [536, 198] width 131 height 34
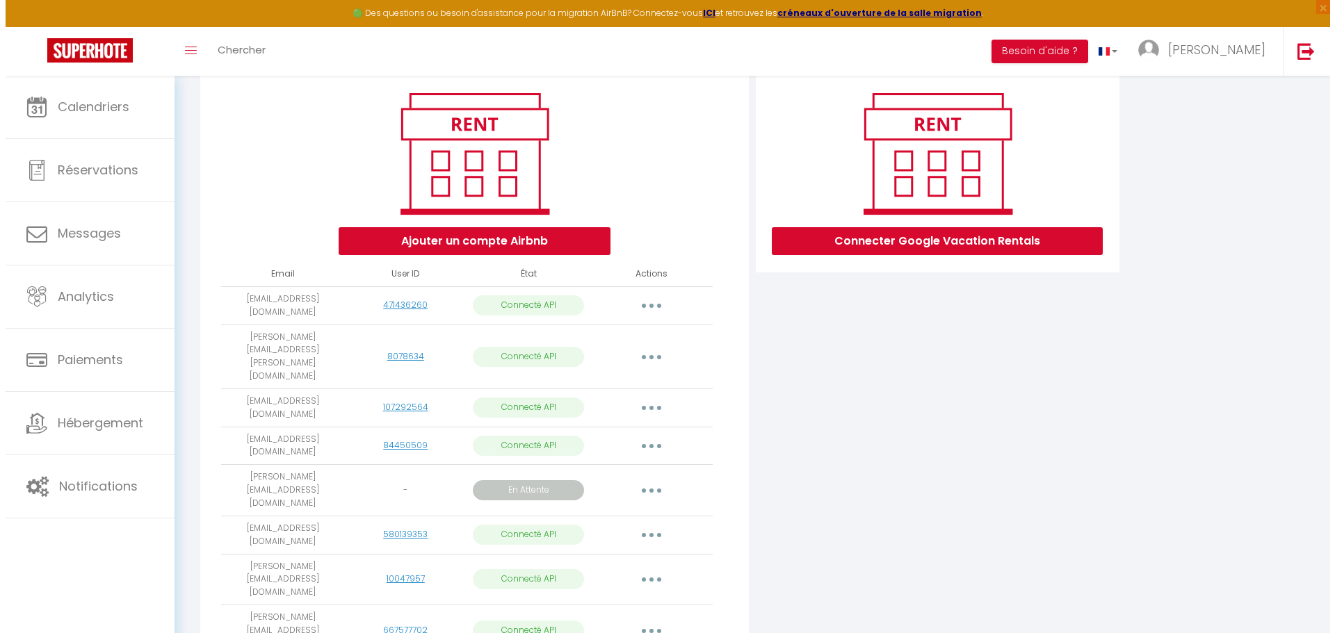
scroll to position [172, 0]
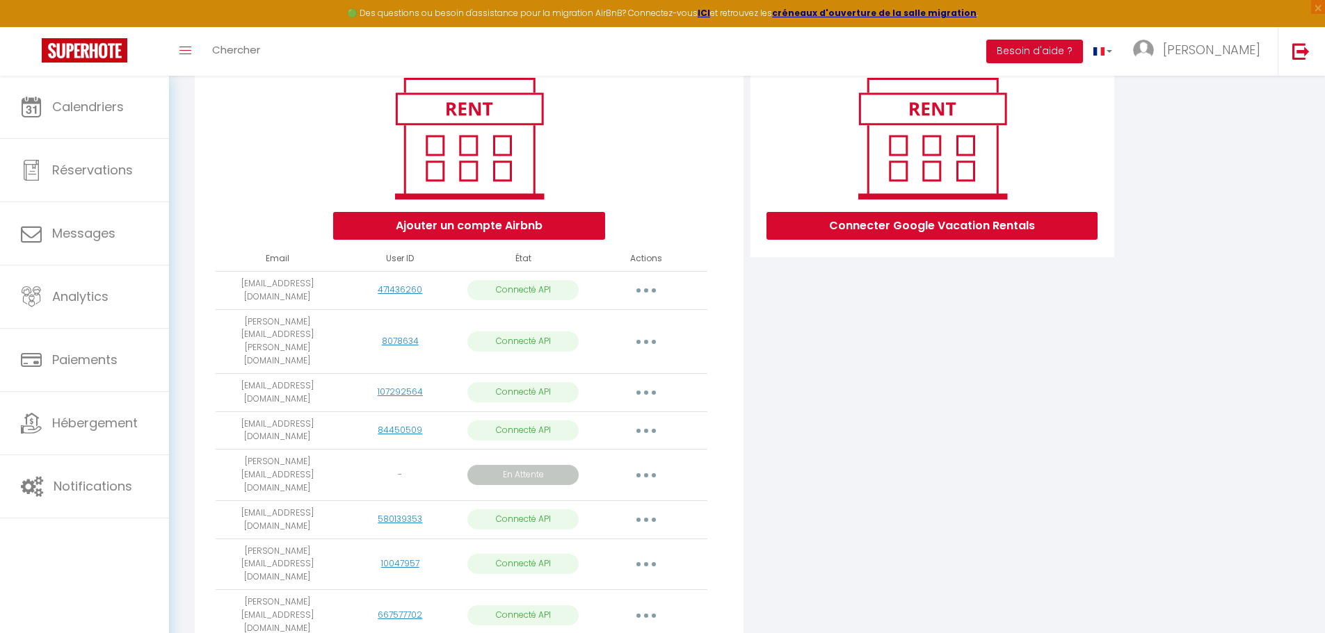
click at [638, 382] on button "button" at bounding box center [645, 564] width 39 height 22
click at [617, 382] on link "Importer les appartements" at bounding box center [585, 597] width 154 height 24
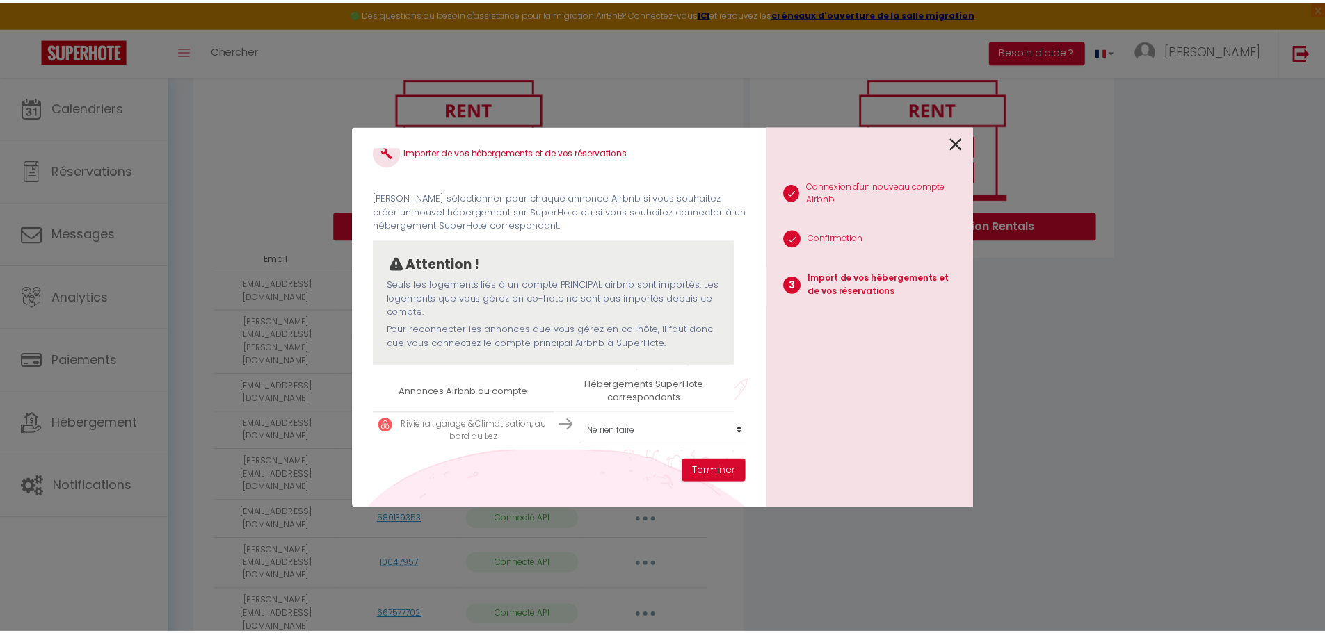
scroll to position [31, 0]
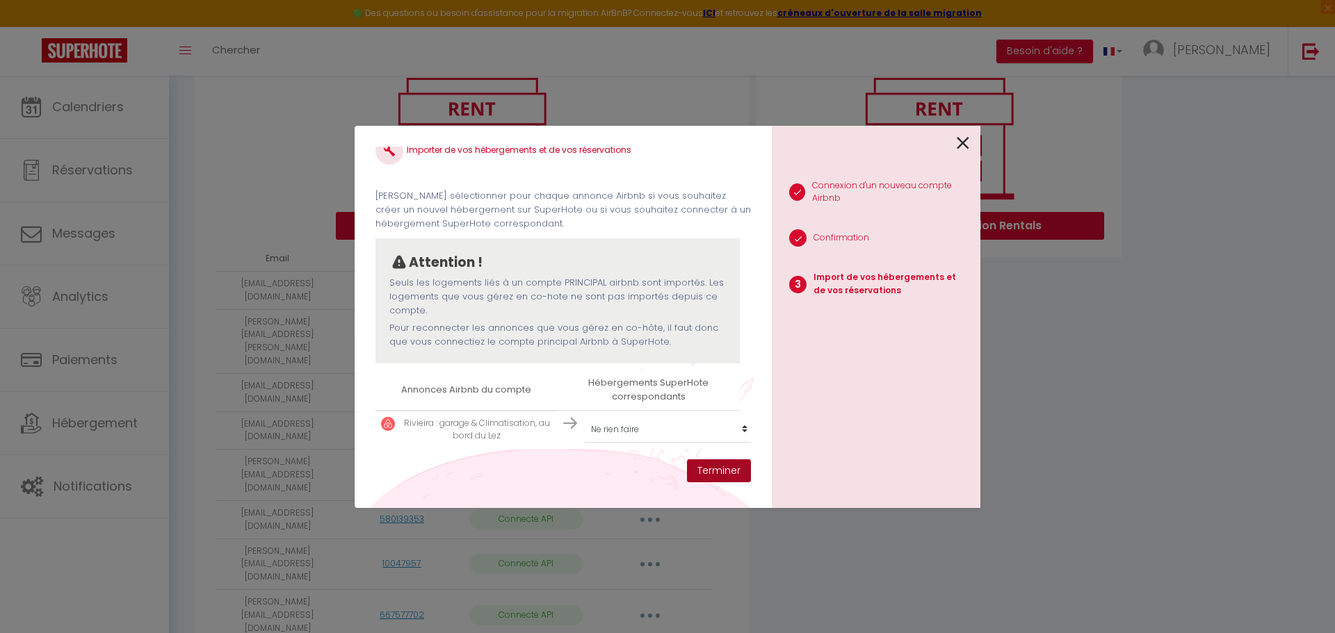
click at [724, 382] on button "Terminer" at bounding box center [719, 472] width 64 height 24
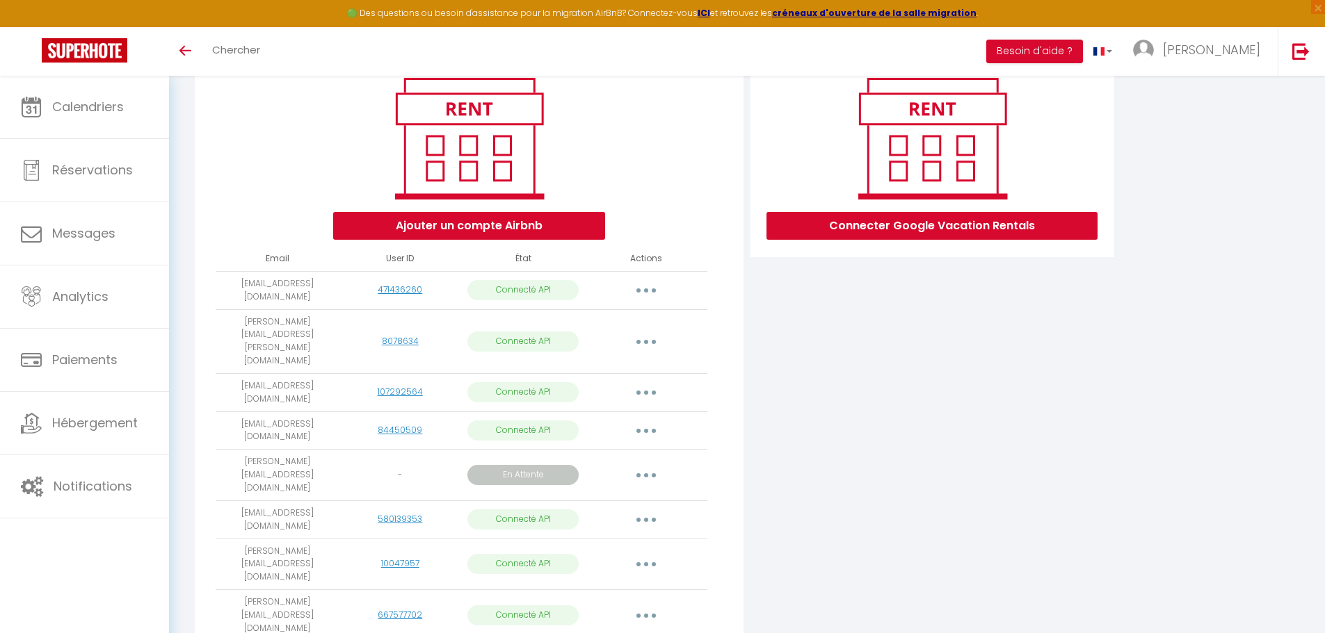
click at [641, 464] on button "button" at bounding box center [645, 475] width 39 height 22
click at [556, 520] on link "Importer les appartements" at bounding box center [583, 532] width 156 height 24
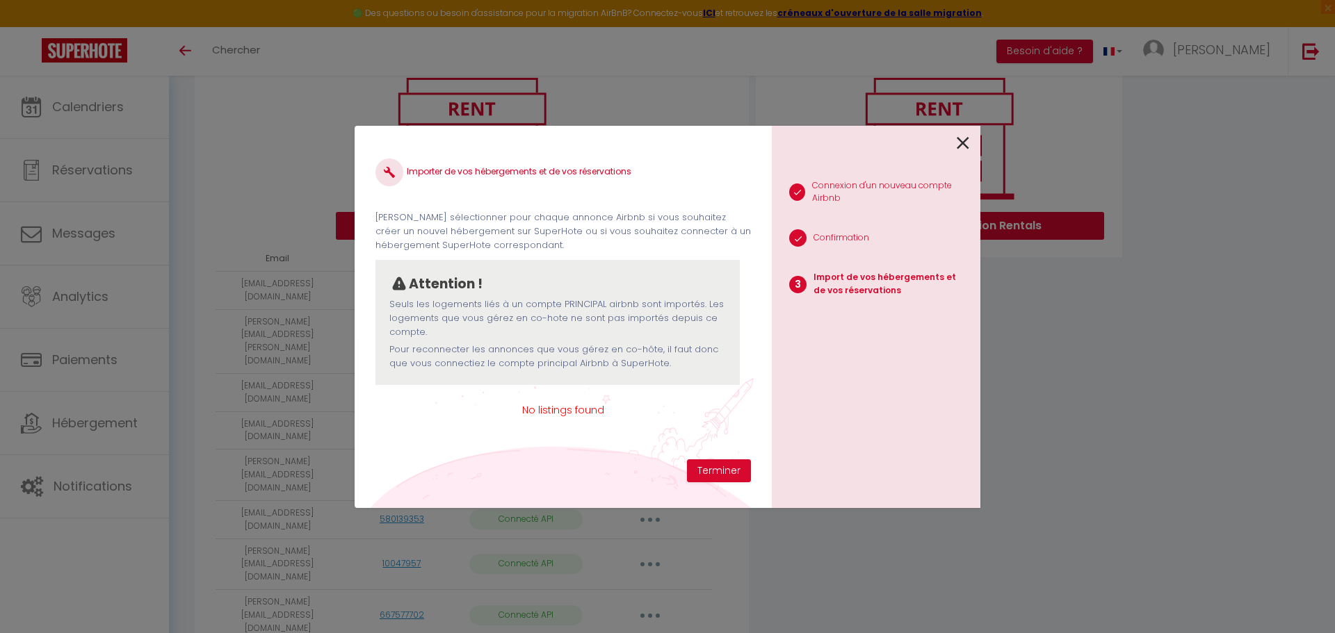
click at [960, 144] on icon at bounding box center [963, 143] width 13 height 21
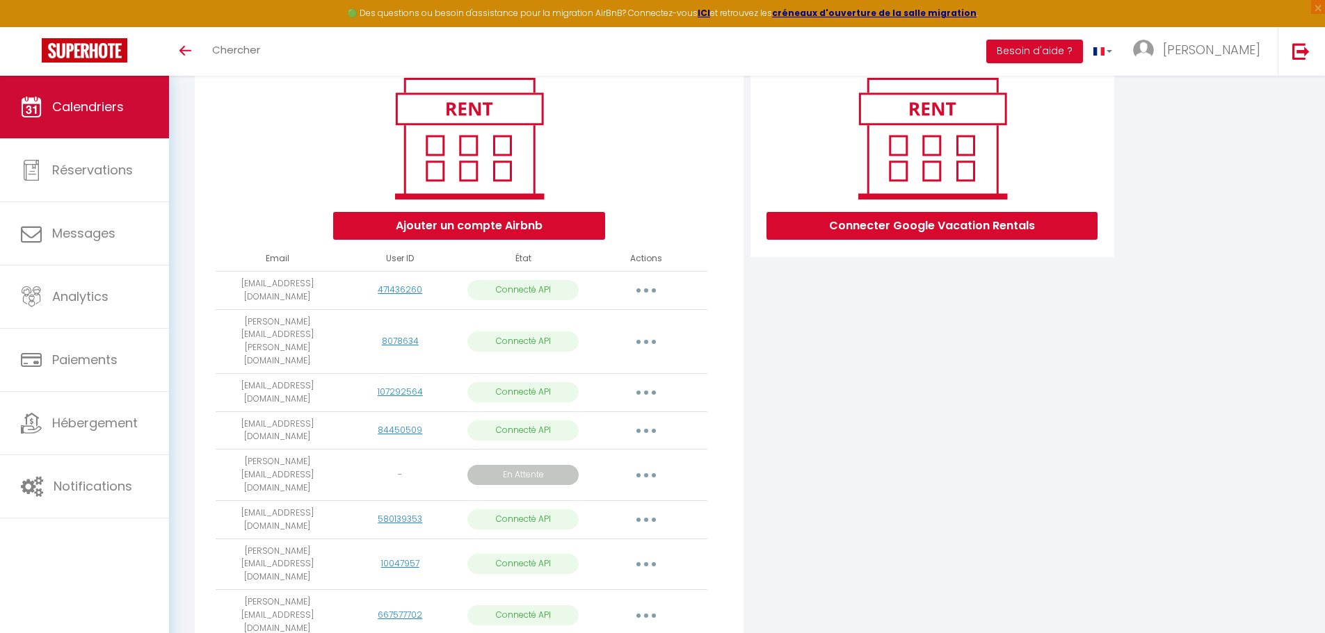
click at [77, 113] on span "Calendriers" at bounding box center [88, 106] width 72 height 17
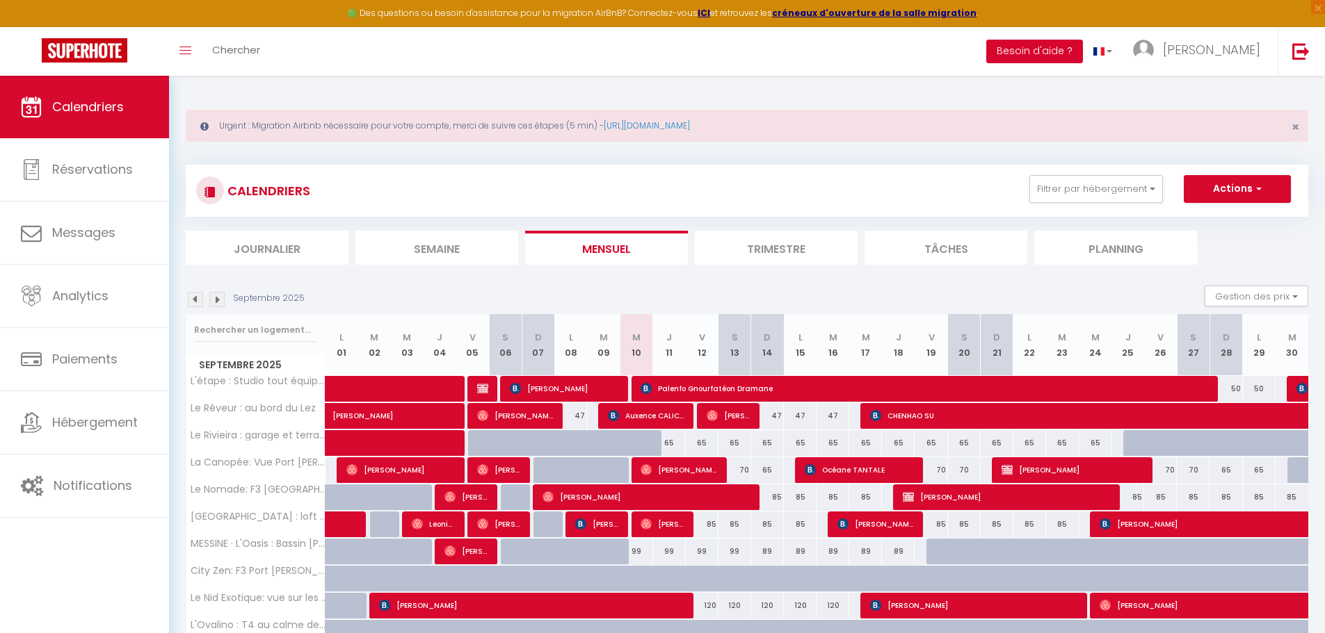
click at [1083, 49] on button "Besoin d'aide ?" at bounding box center [1034, 52] width 97 height 24
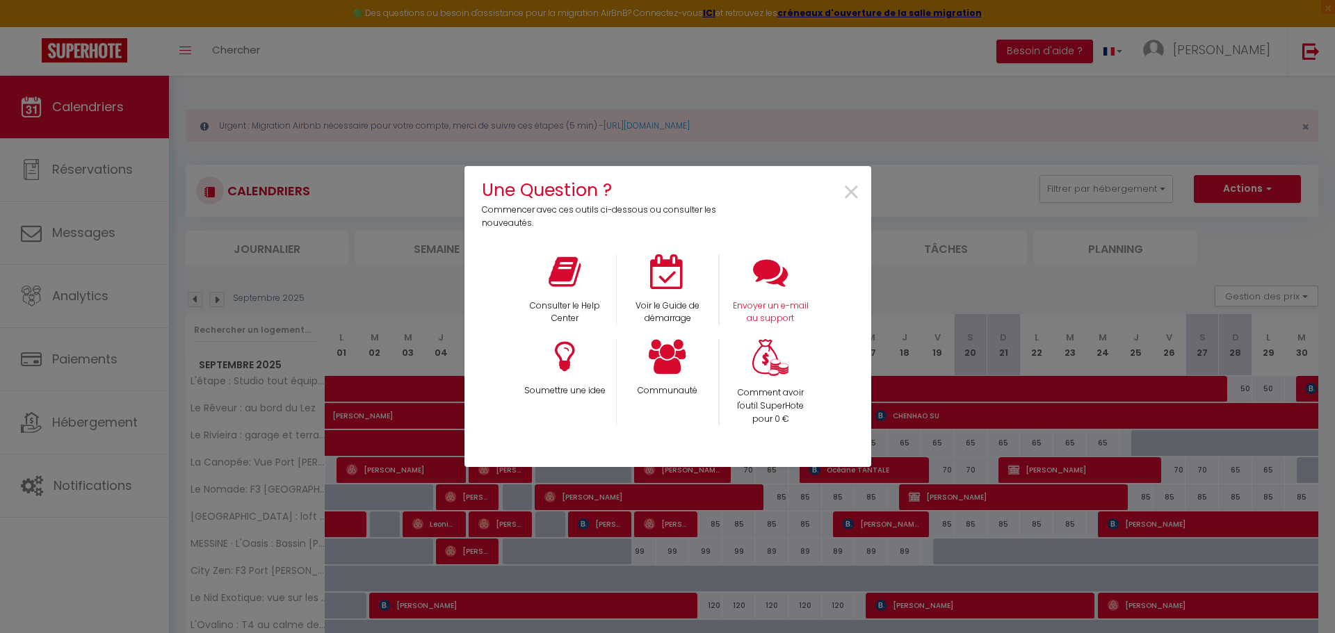
click at [773, 298] on div "Envoyer un e-mail au support" at bounding box center [770, 290] width 103 height 72
click at [764, 282] on icon at bounding box center [770, 271] width 35 height 35
click at [850, 198] on span "×" at bounding box center [851, 193] width 19 height 44
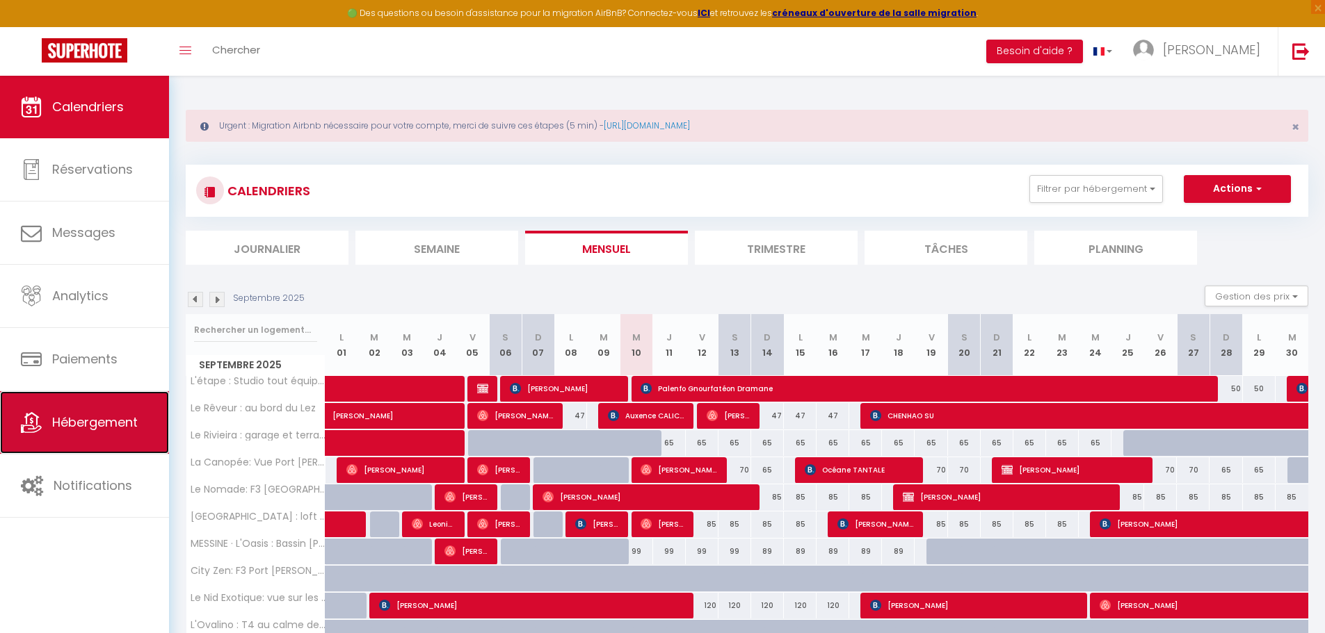
click at [110, 430] on span "Hébergement" at bounding box center [95, 422] width 86 height 17
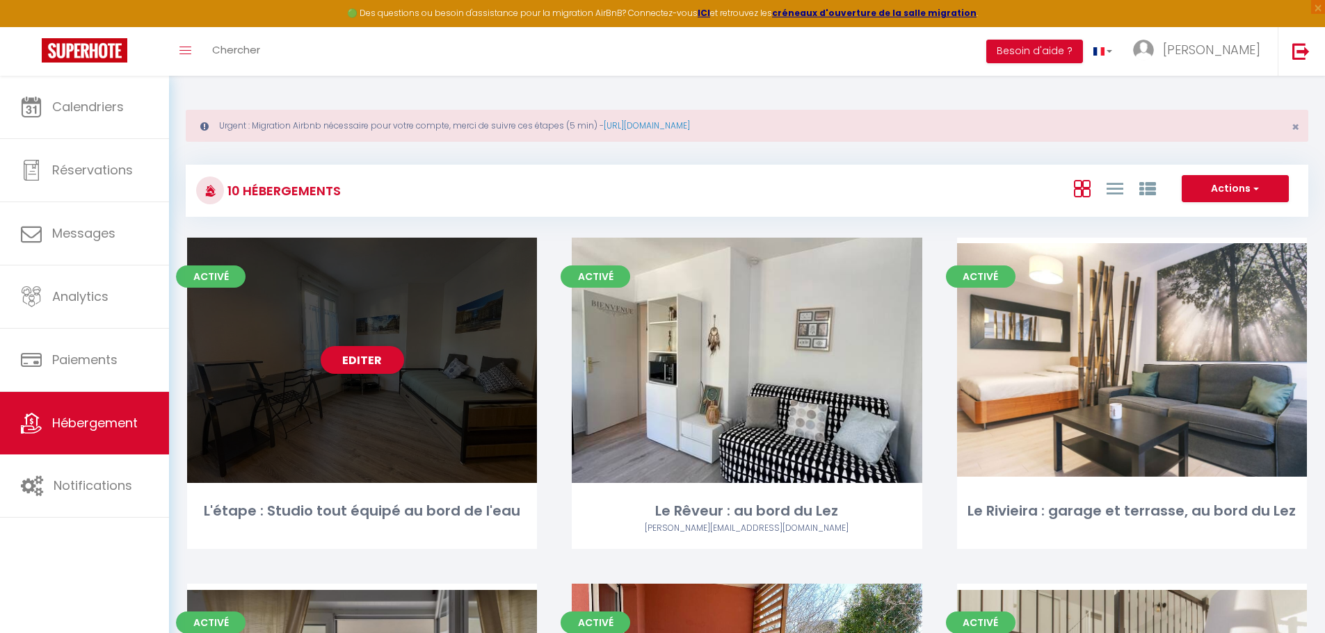
click at [359, 398] on div "Editer" at bounding box center [362, 360] width 350 height 245
select select "3"
select select "2"
select select "1"
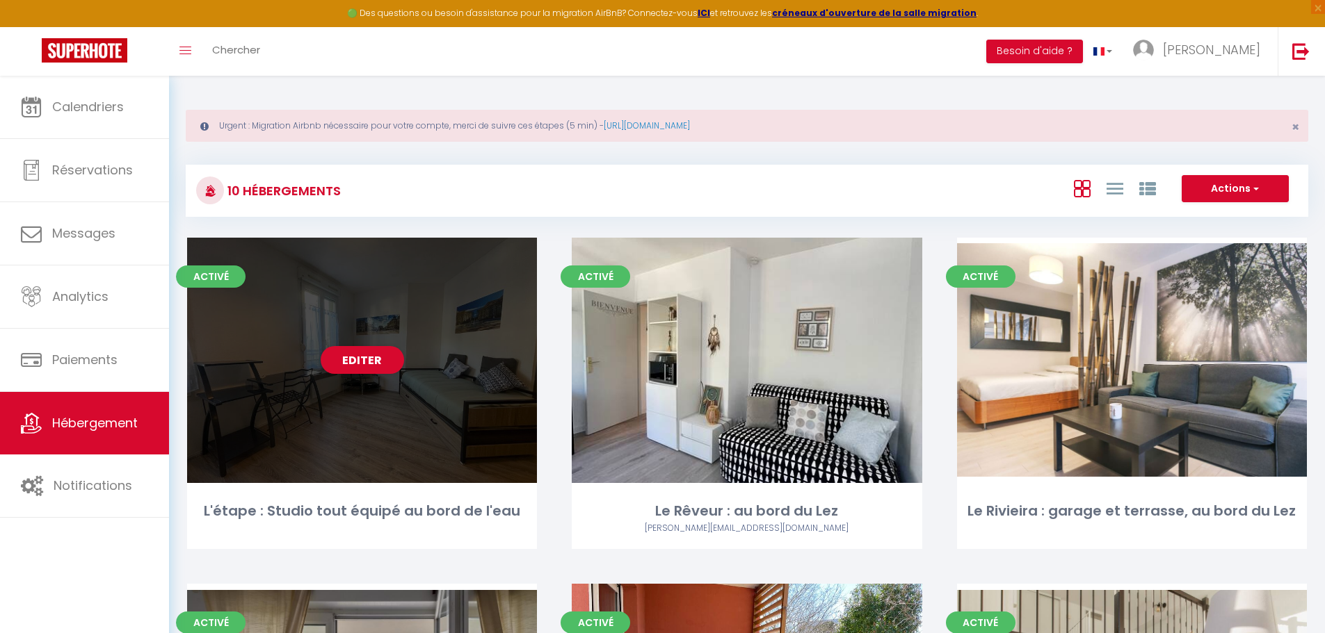
select select
select select "28"
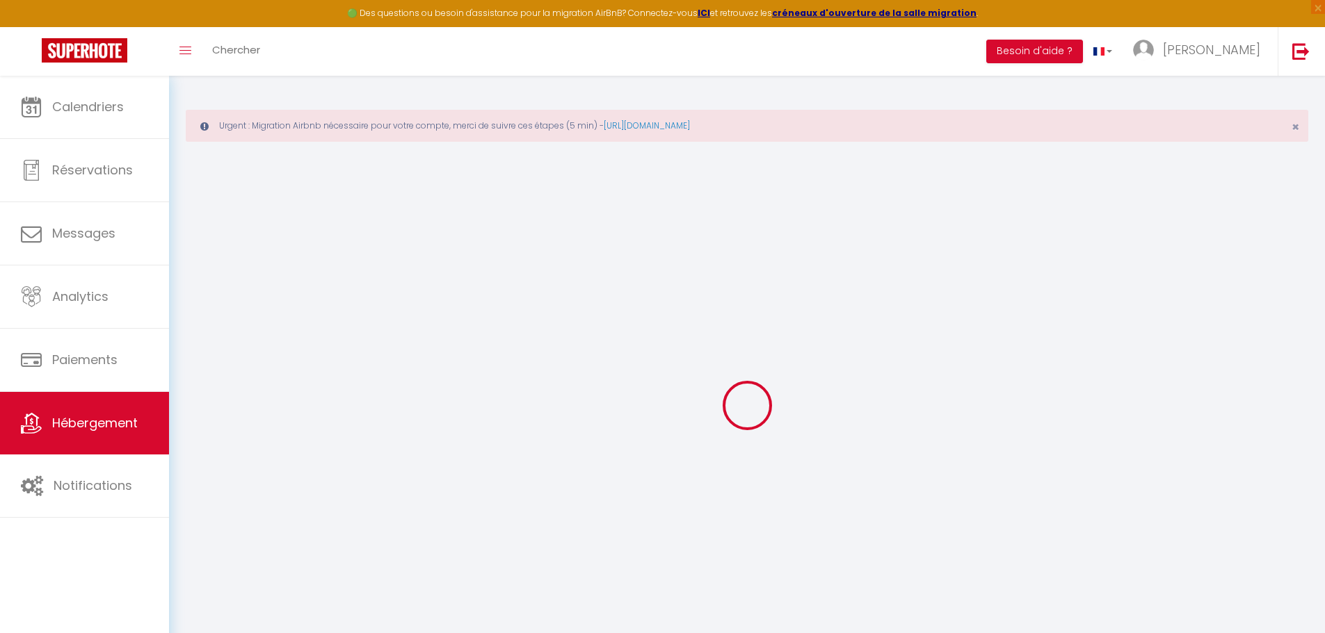
select select
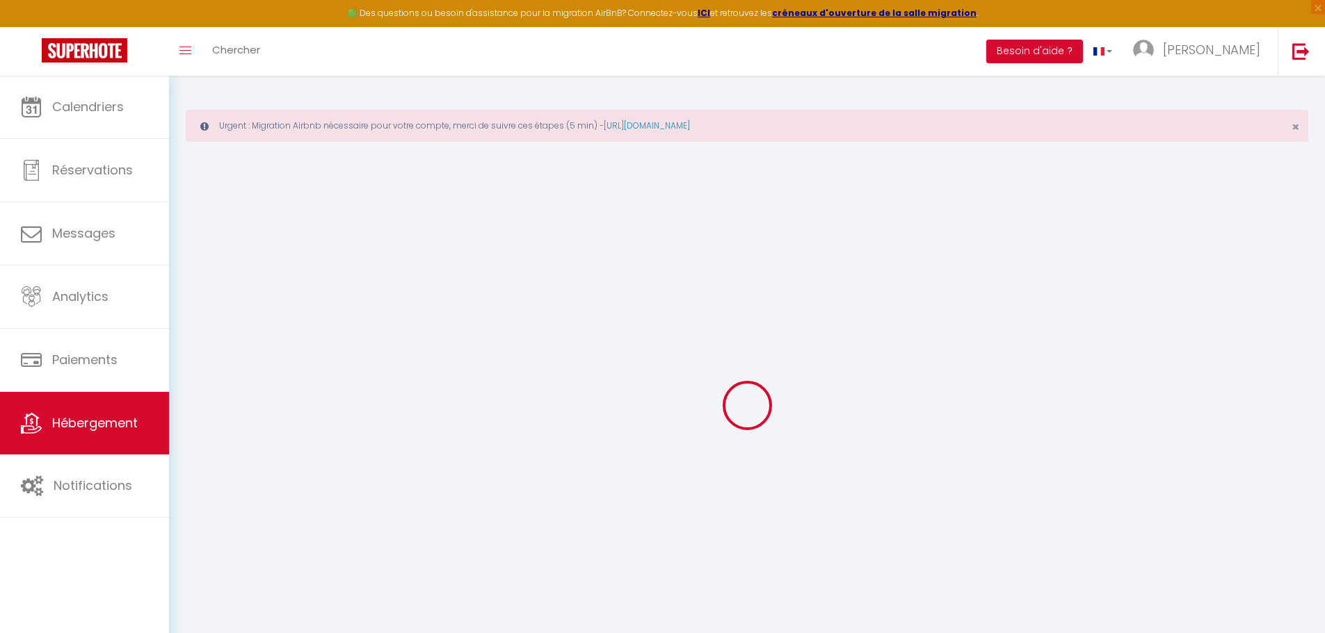
select select
checkbox input "false"
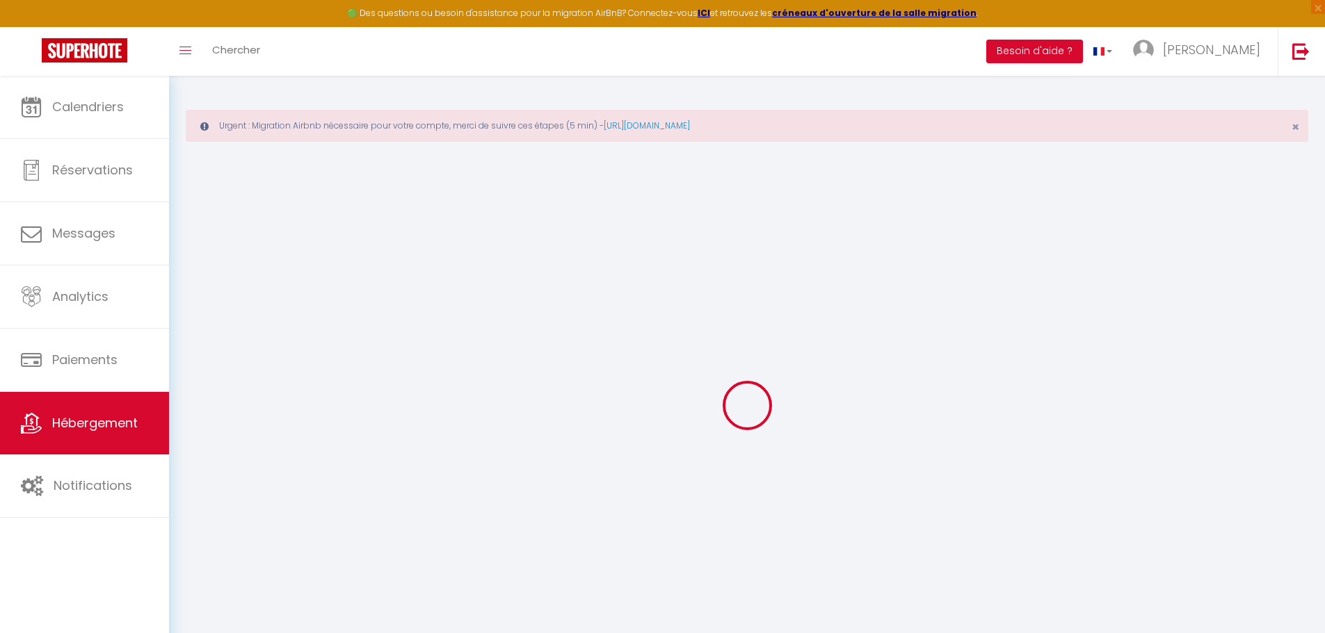
select select
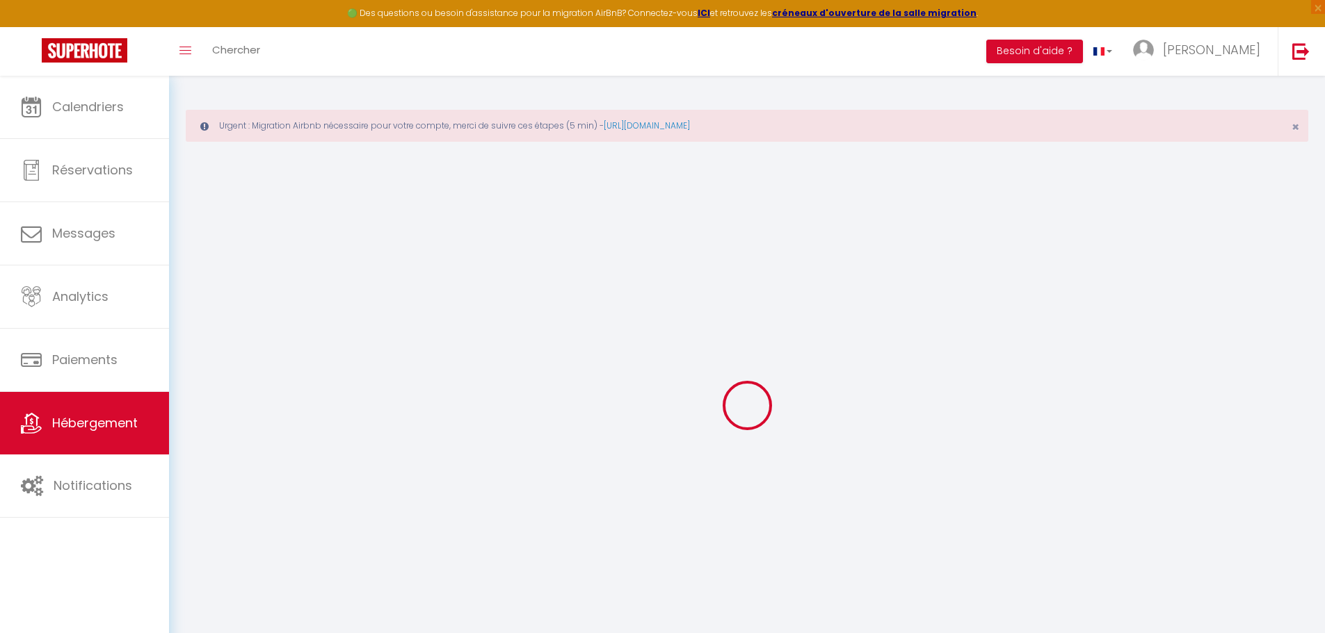
select select
checkbox input "false"
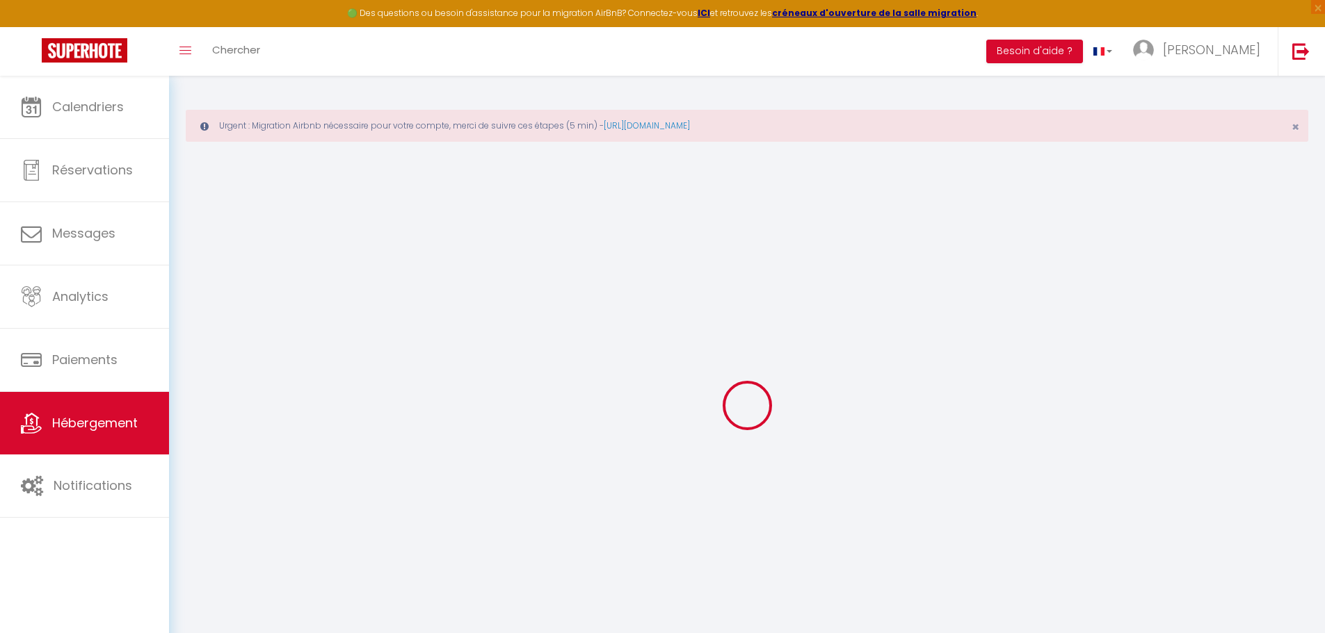
checkbox input "false"
select select
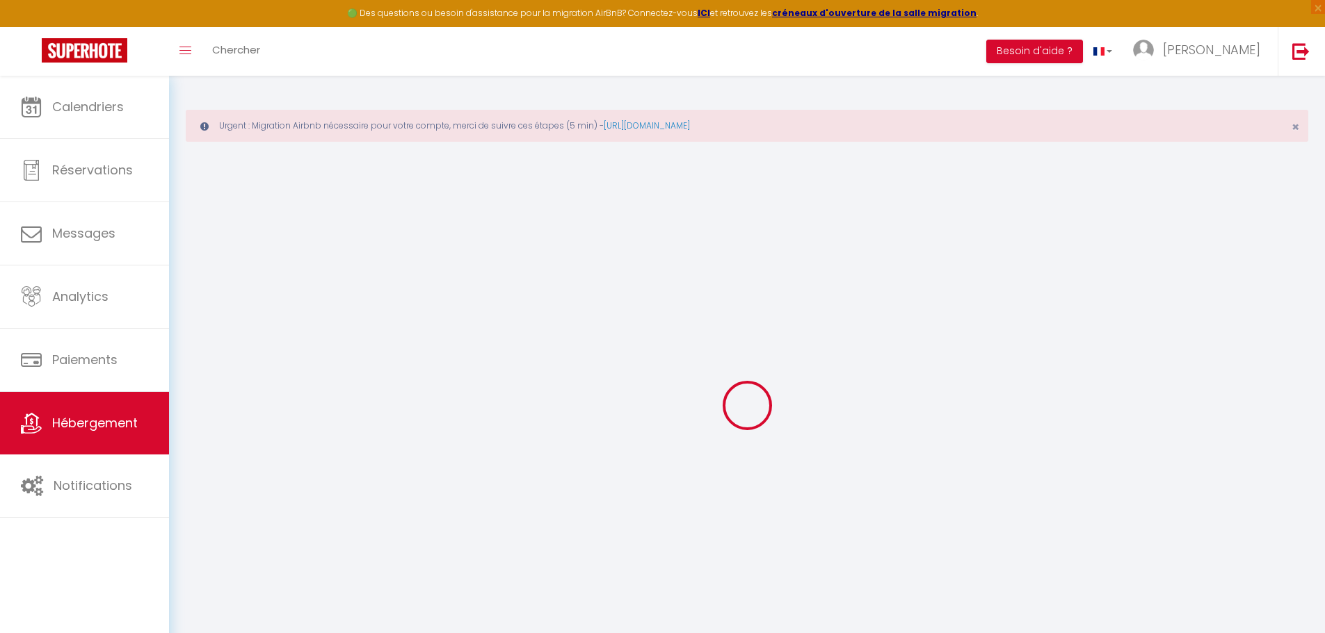
select select
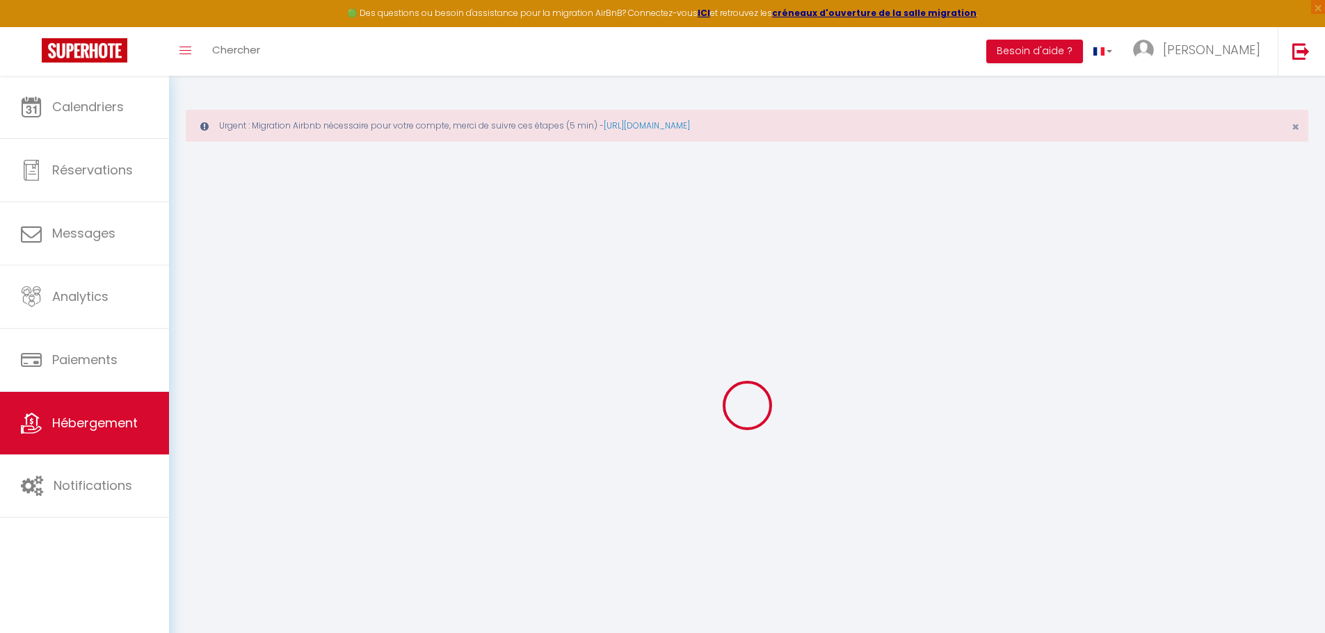
checkbox input "false"
select select
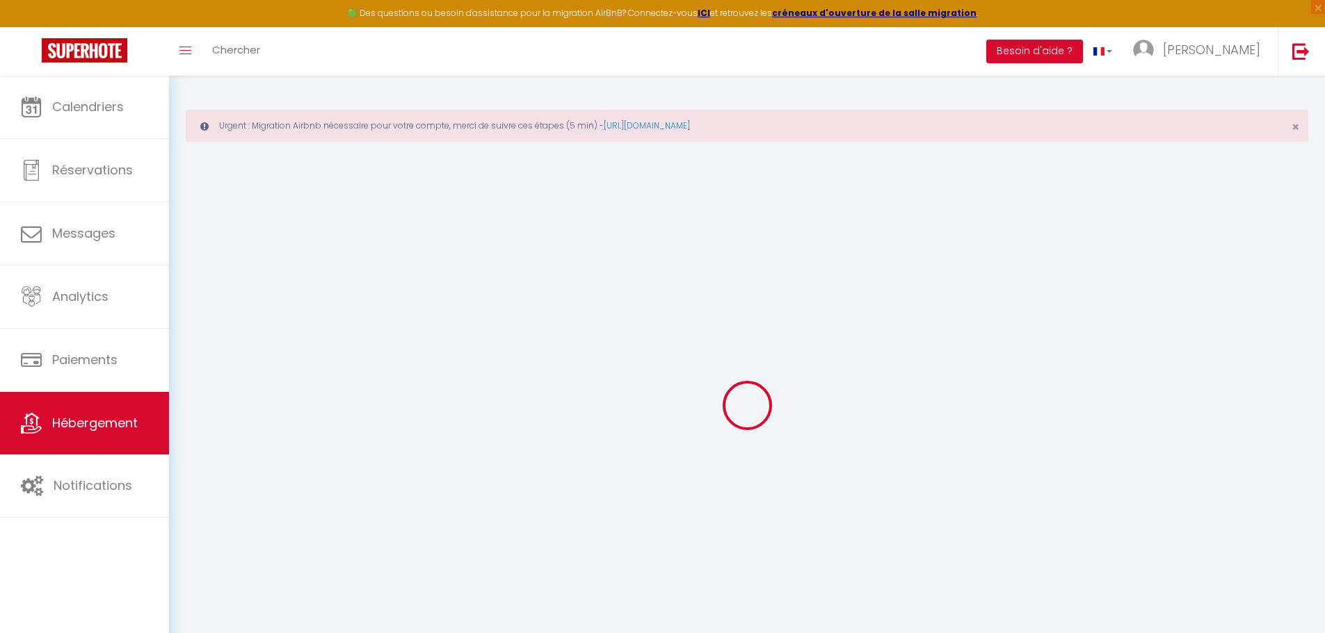
select select
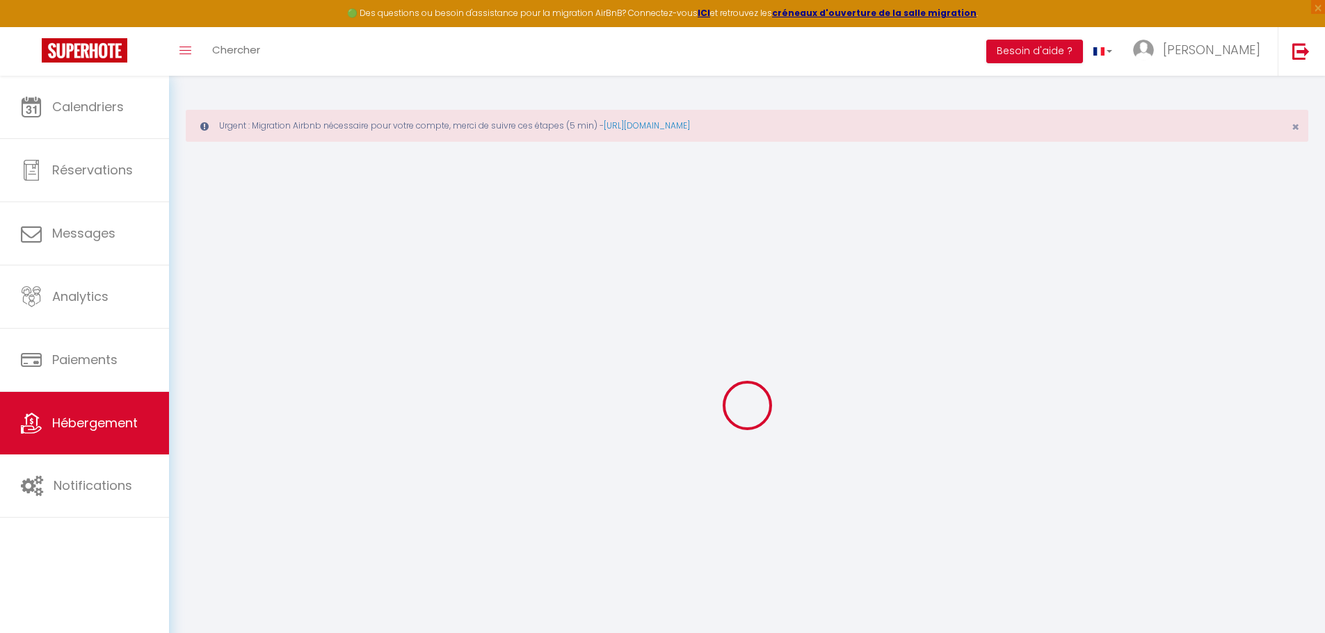
select select
checkbox input "false"
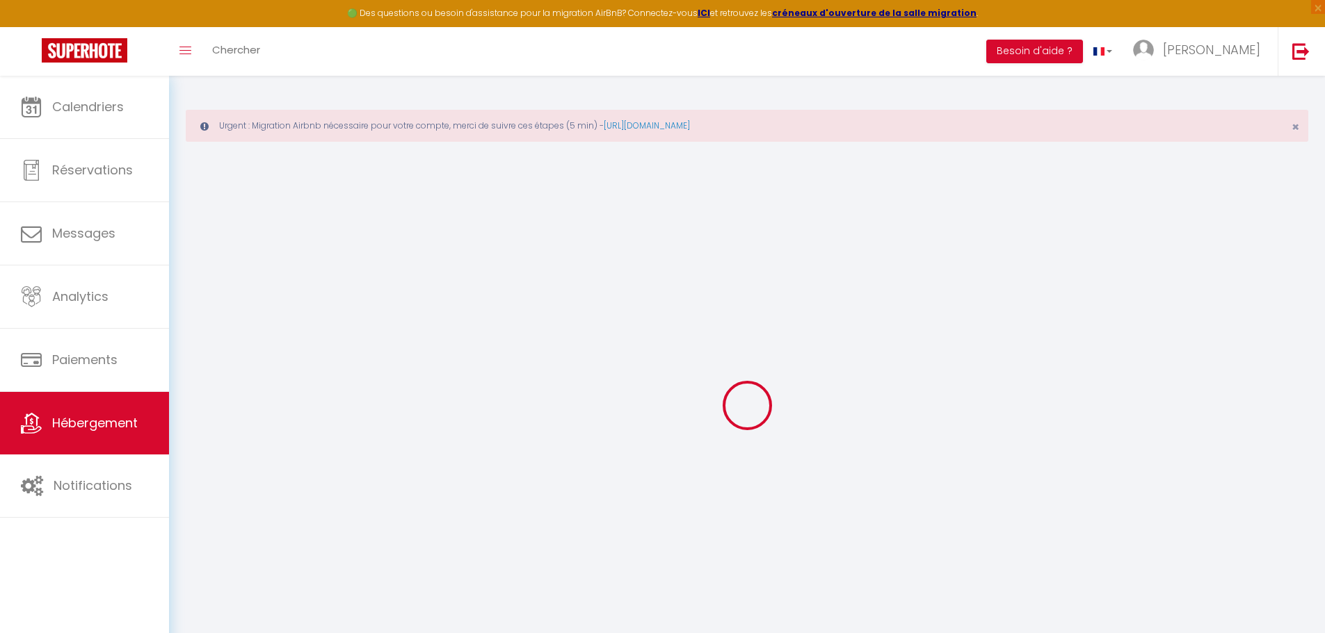
checkbox input "false"
select select
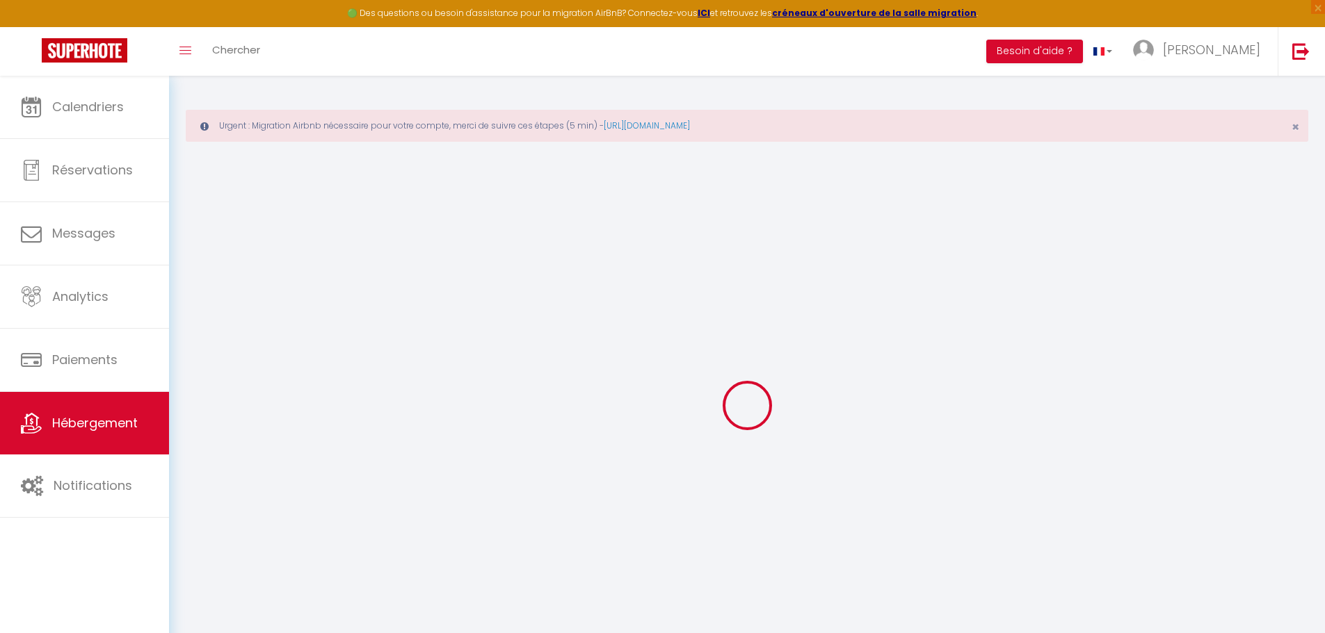
select select
checkbox input "false"
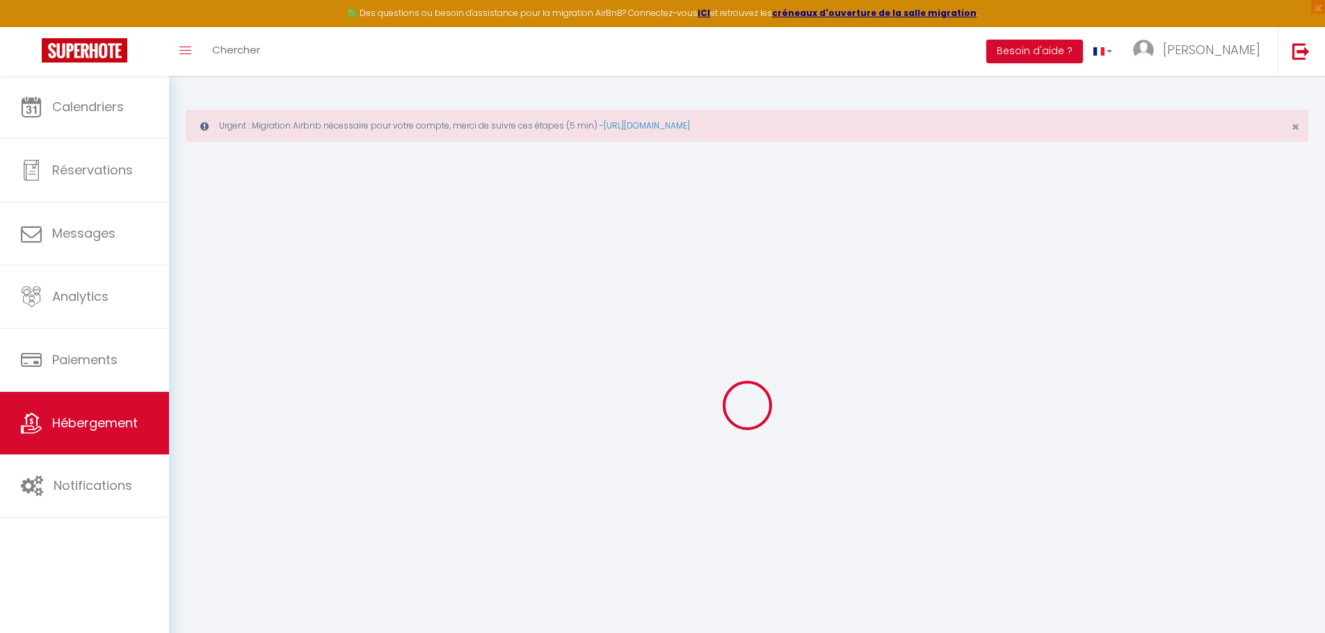
checkbox input "false"
select select
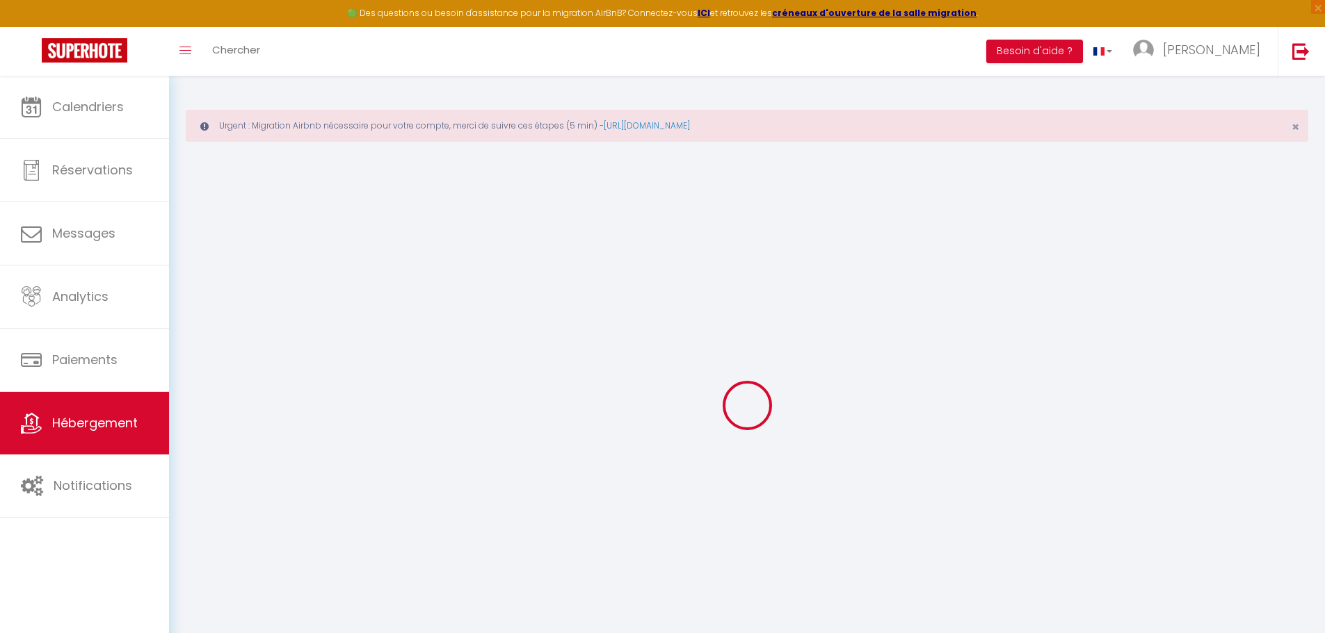
type input "L'étape : Studio tout équipé au bord de l'eau"
type input "Alain"
select select "2"
select select "0"
type input "40"
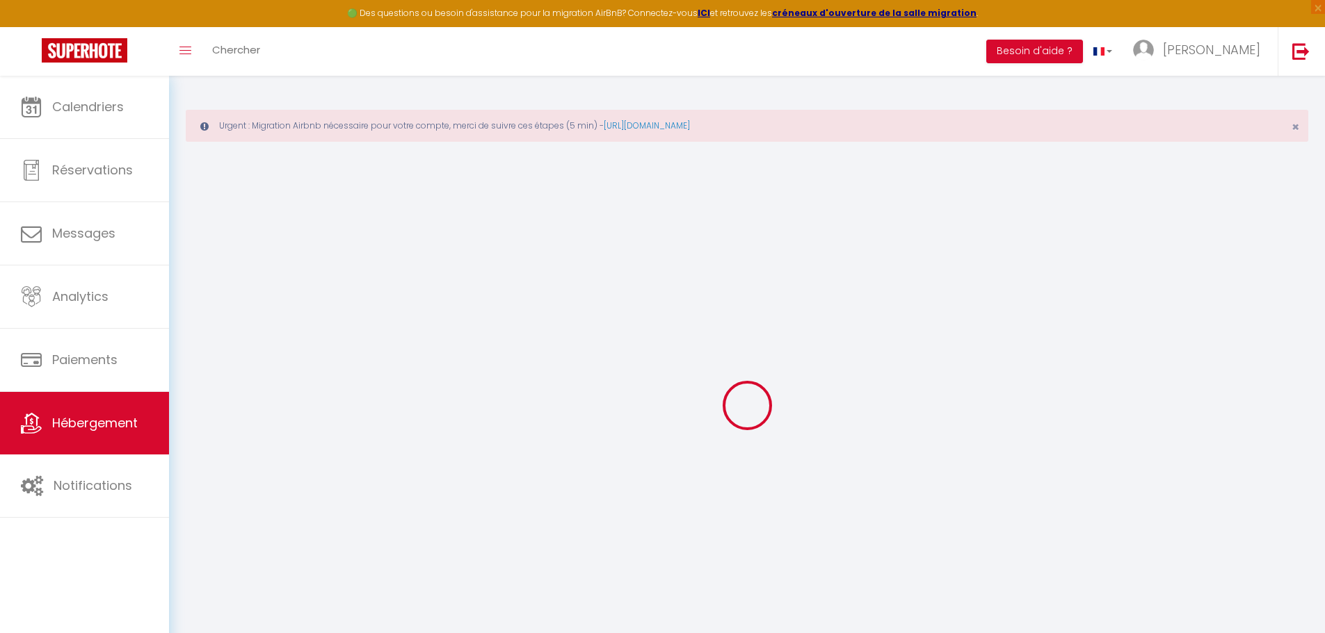
type input "35"
type input "300"
select select
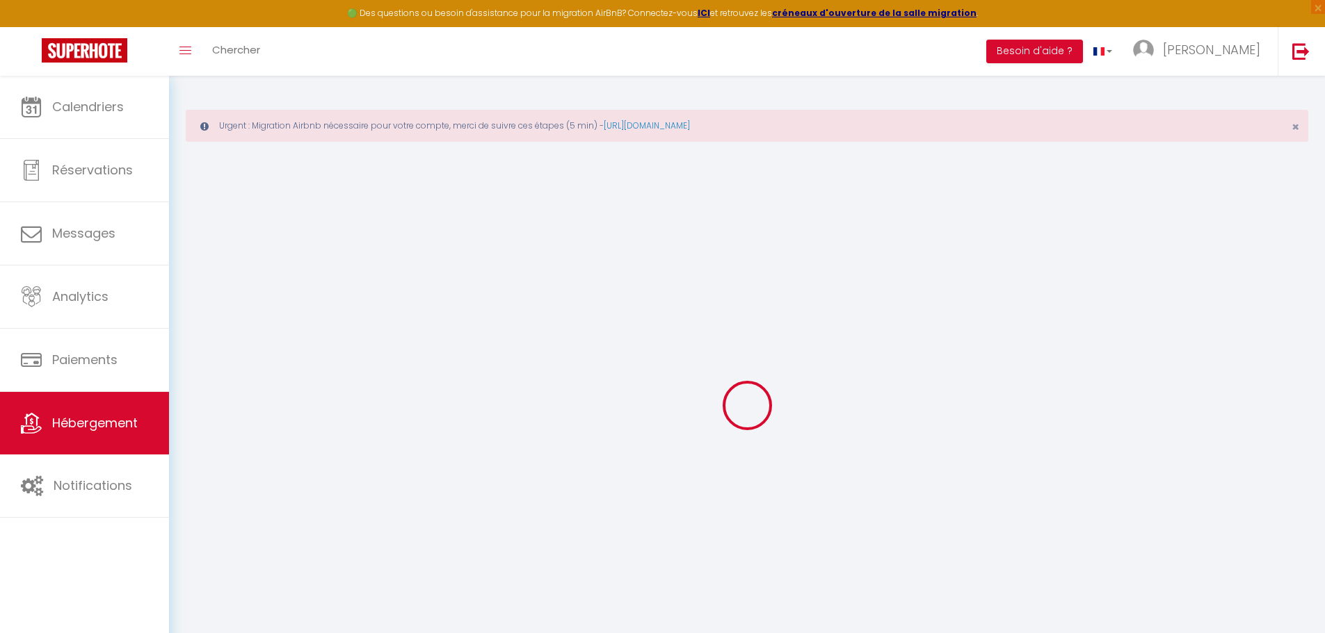
select select
type input "55 Place Louis et Marie Tregaro"
type input "34000"
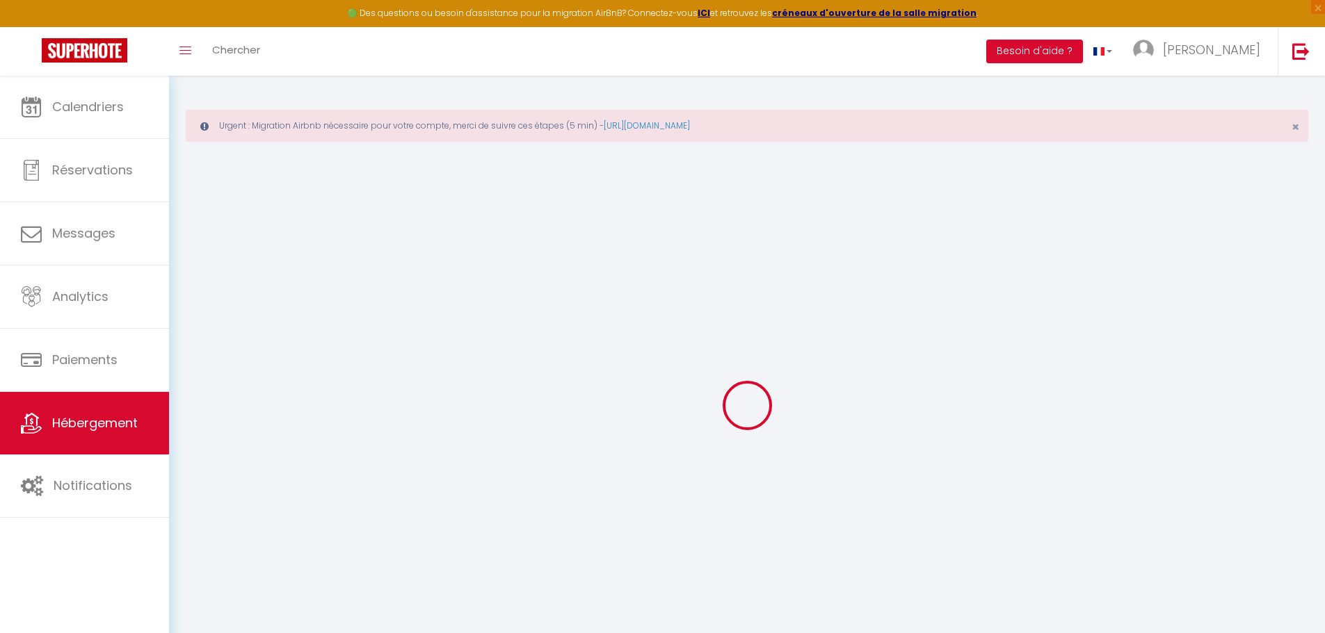
type input "Montpellier"
type input "[EMAIL_ADDRESS][DOMAIN_NAME]"
select select "15892"
checkbox input "false"
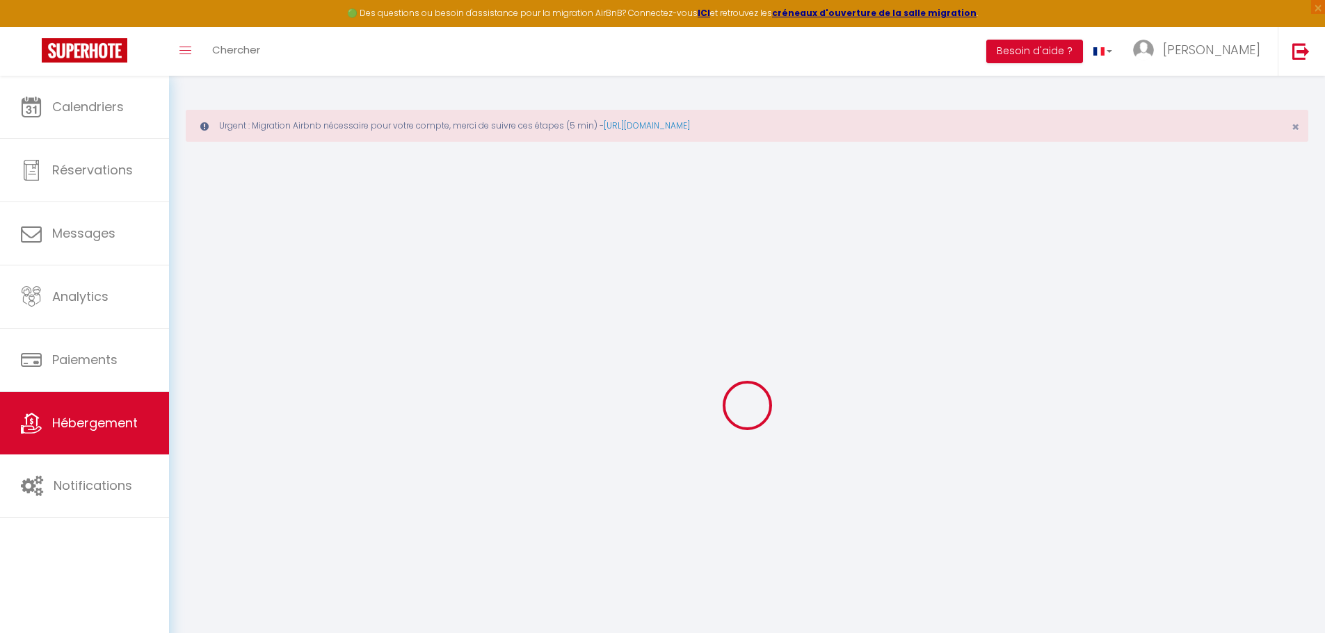
checkbox input "true"
checkbox input "false"
type input "0"
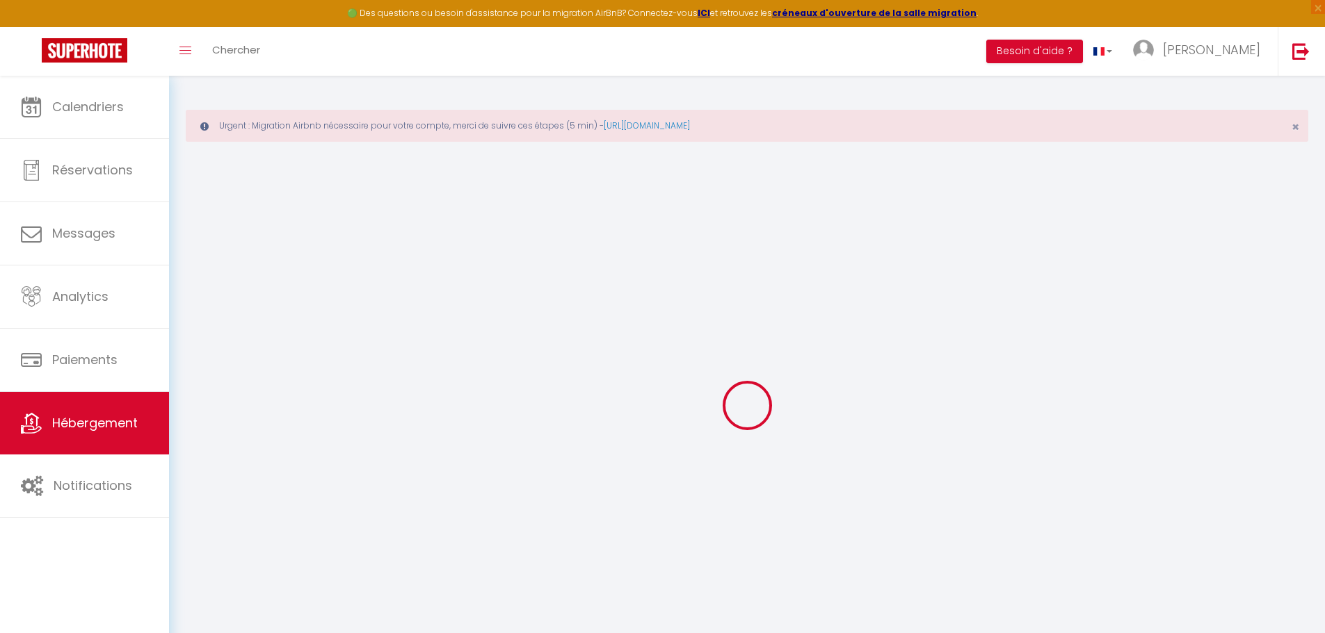
type input "0"
select select
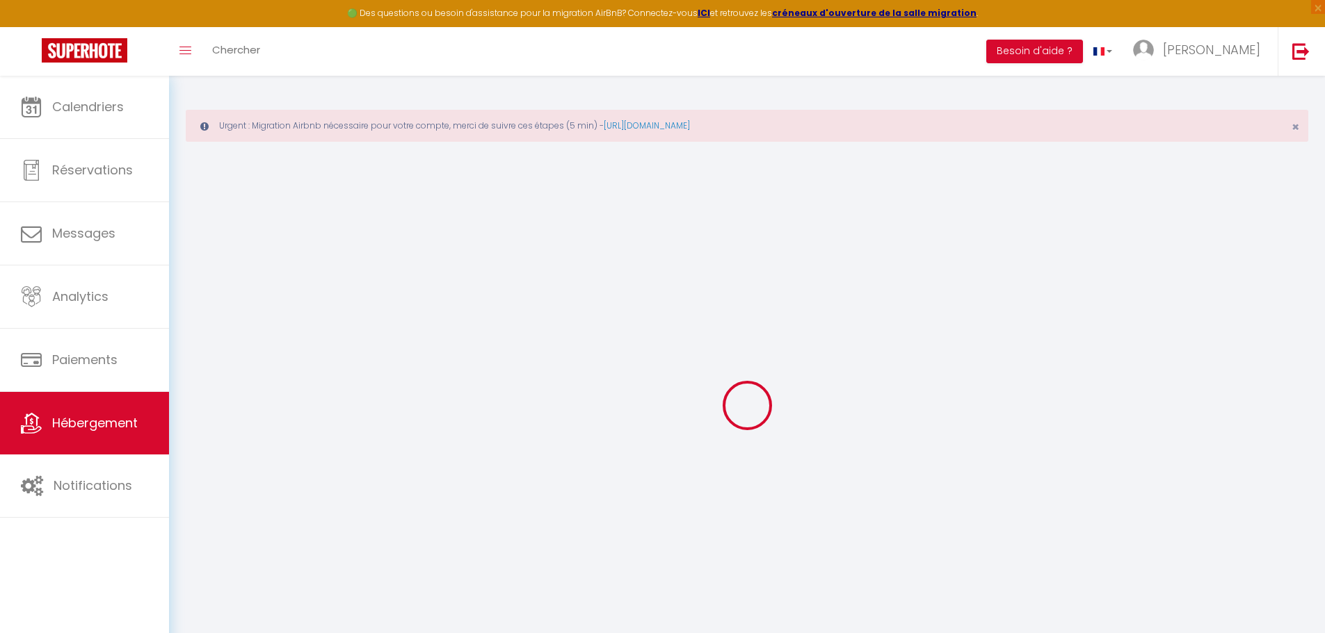
select select
checkbox input "false"
checkbox input "true"
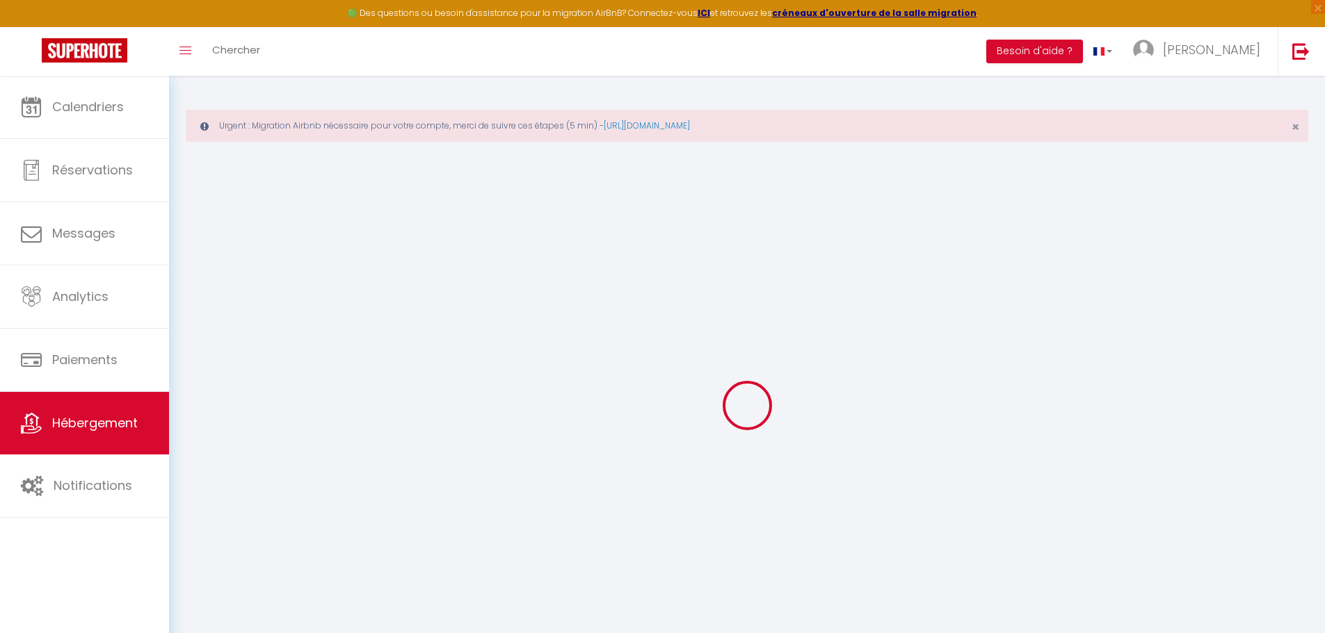
checkbox input "false"
select select
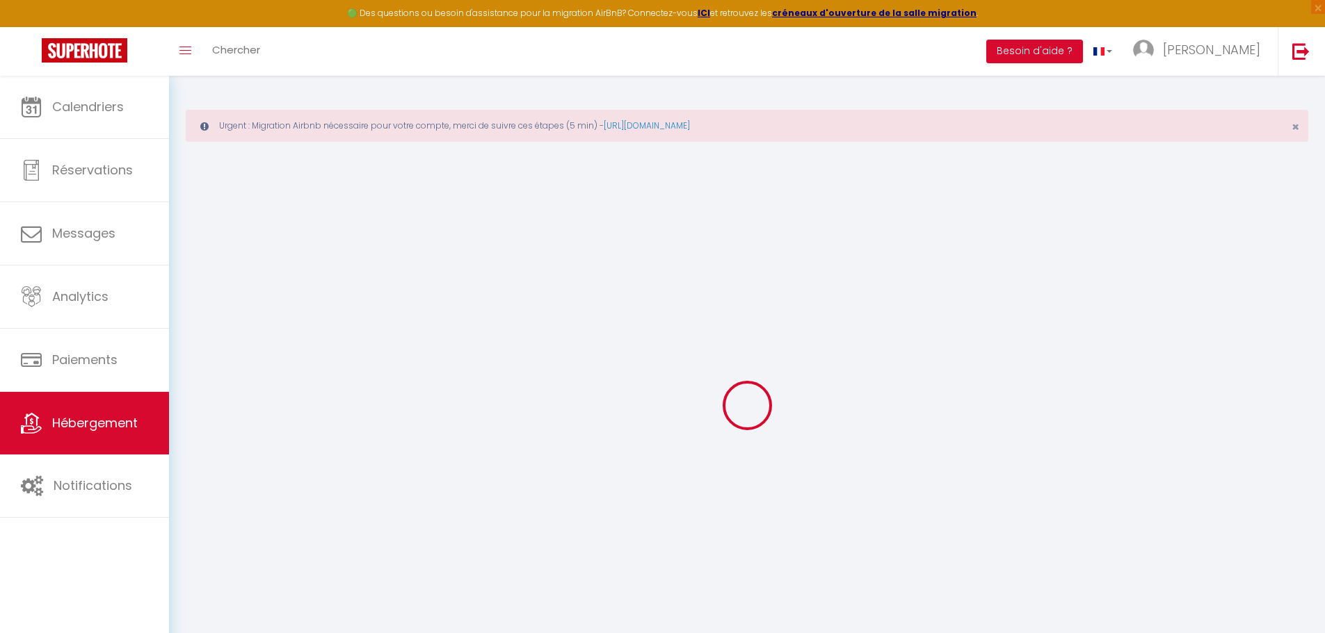
select select
checkbox input "false"
checkbox input "true"
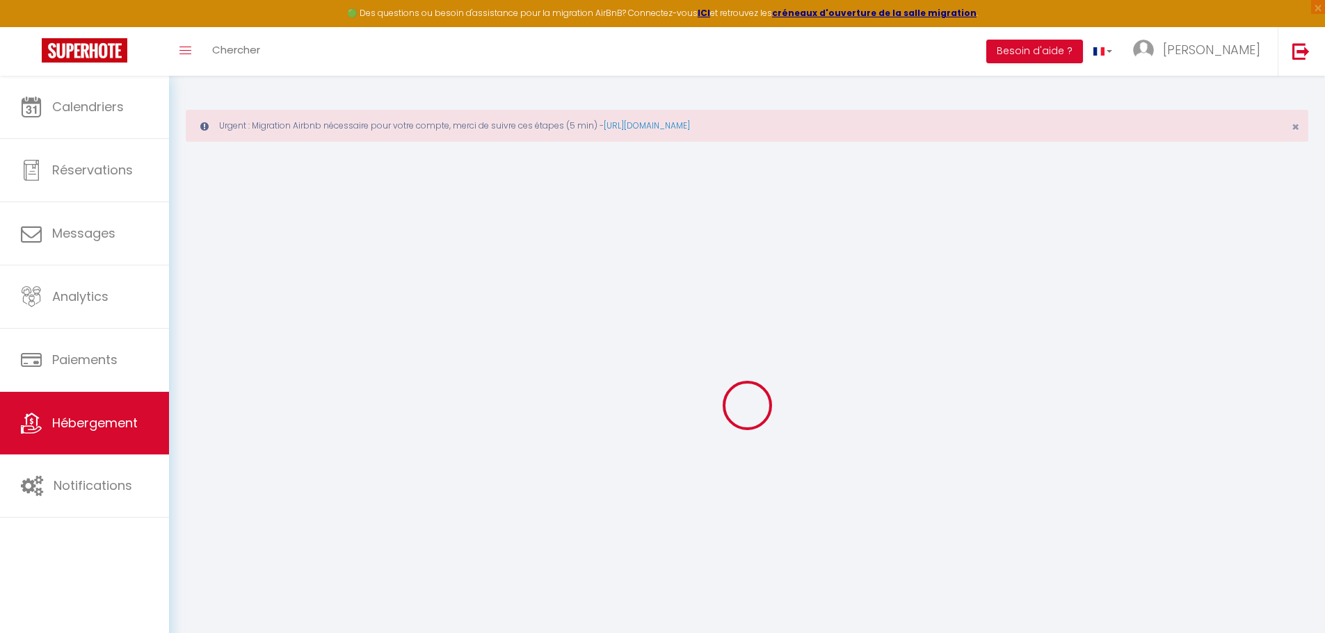
checkbox input "false"
checkbox input "true"
checkbox input "false"
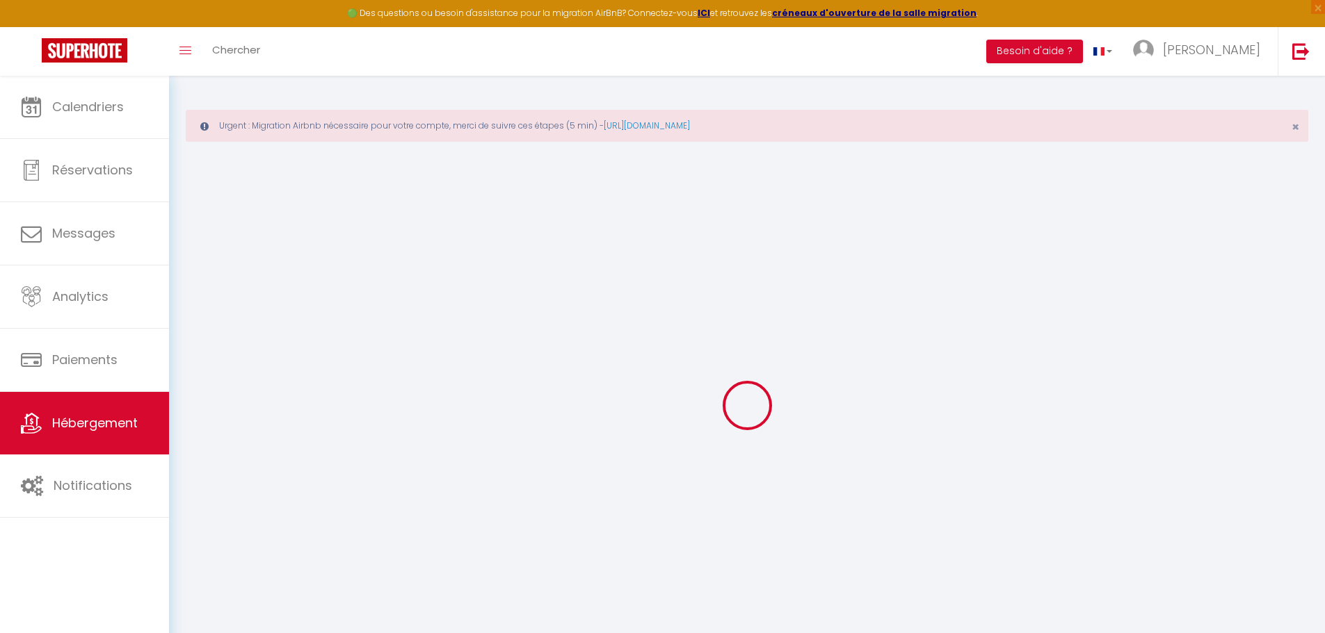
select select "15:00"
select select
select select "11:00"
select select "30"
select select "120"
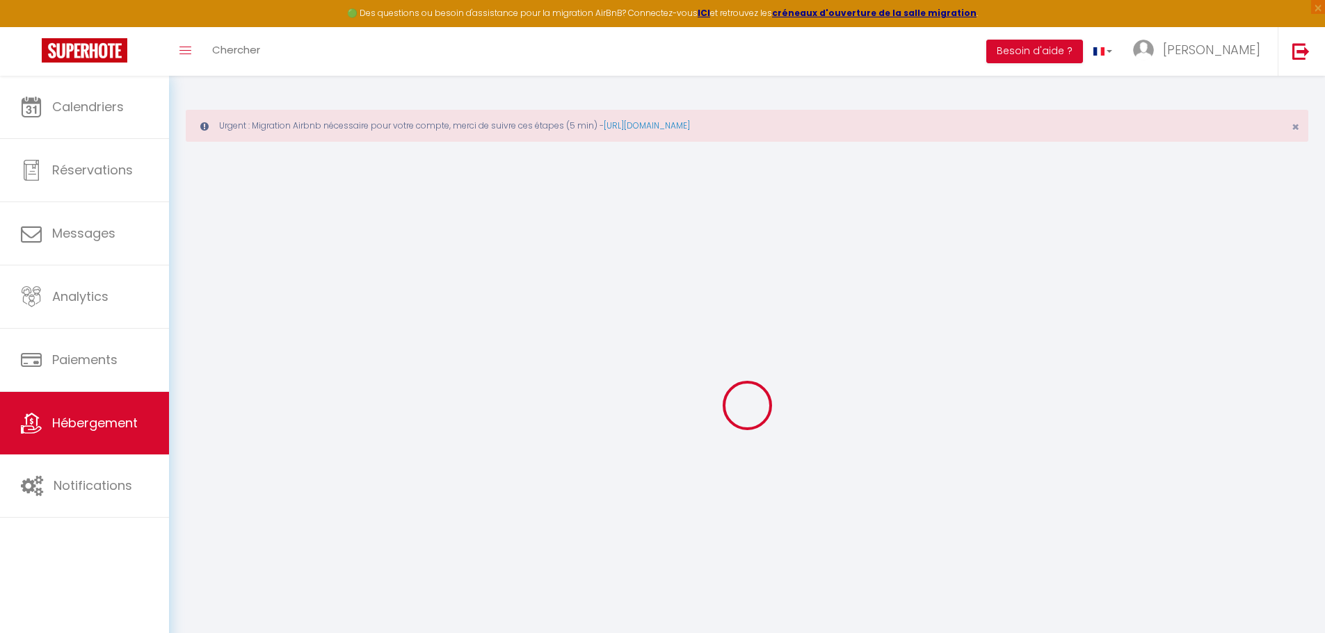
select select "12:00"
select select
checkbox input "false"
checkbox input "true"
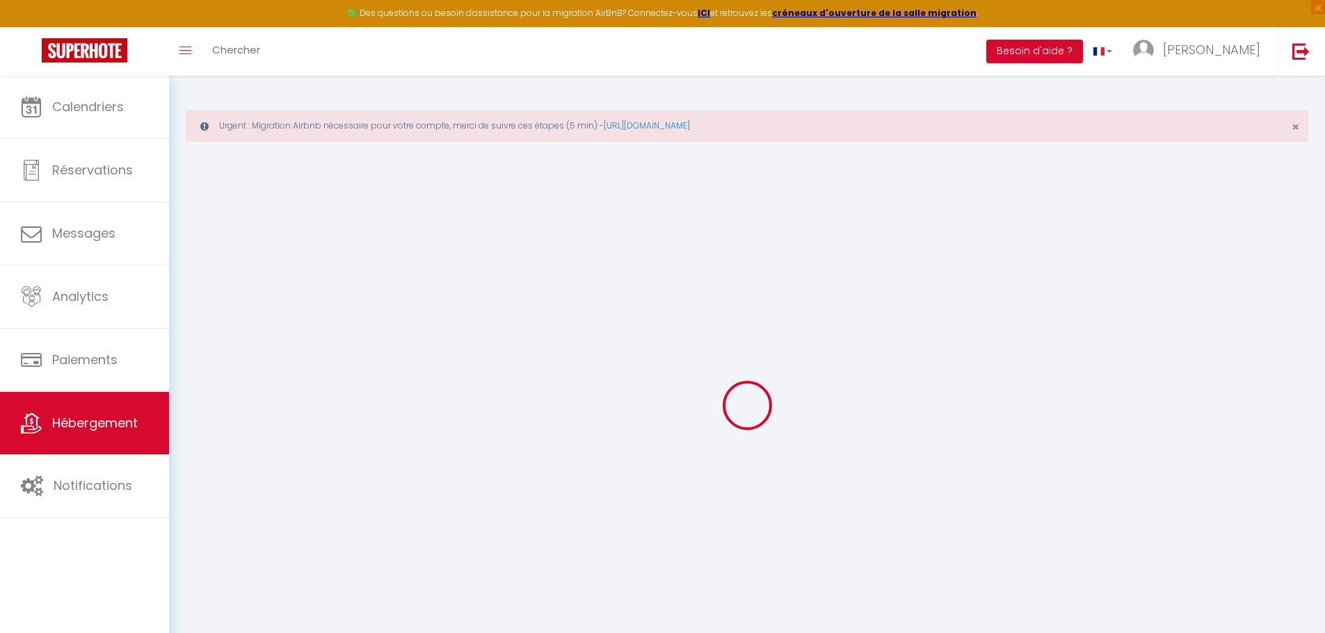
checkbox input "false"
select select
checkbox input "false"
checkbox input "true"
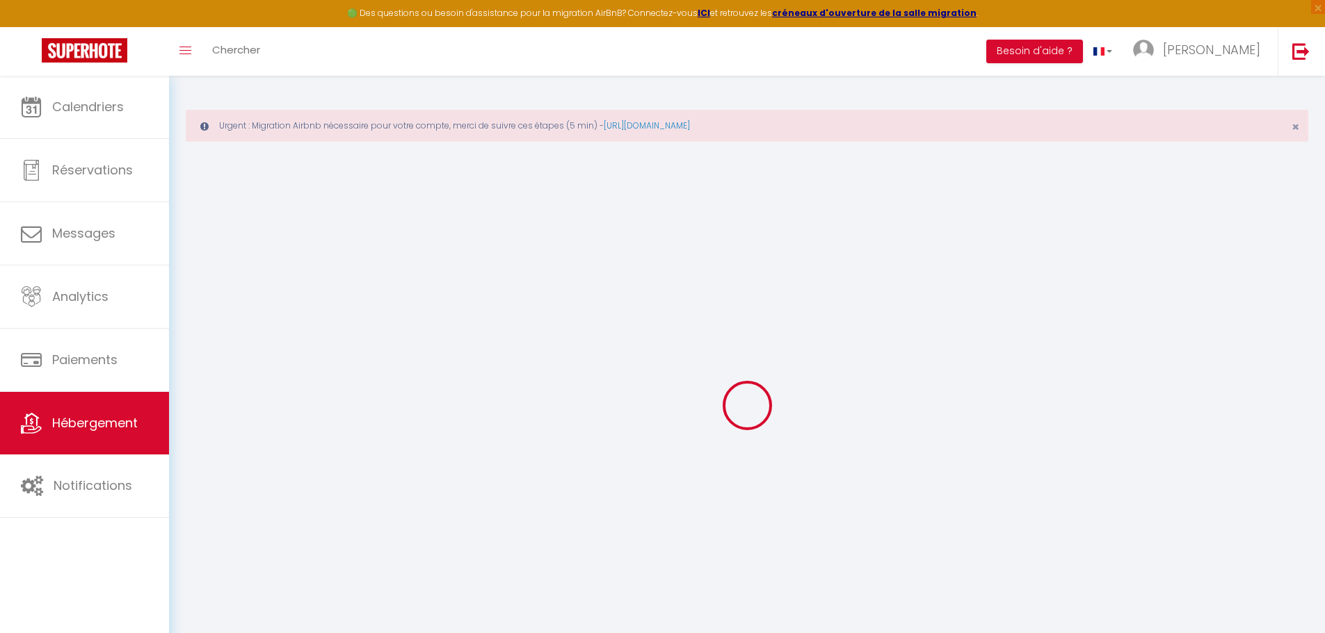
checkbox input "false"
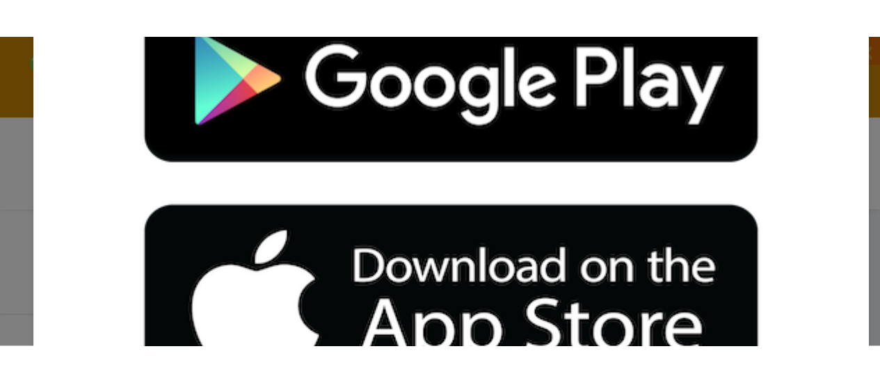
scroll to position [454, 0]
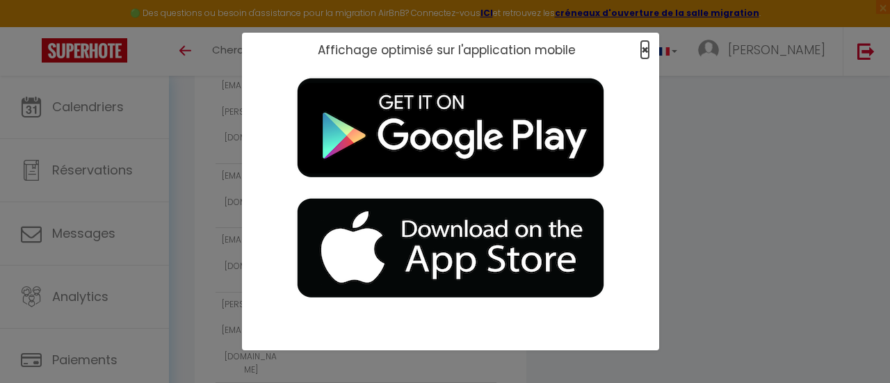
click at [439, 47] on span "×" at bounding box center [645, 49] width 8 height 17
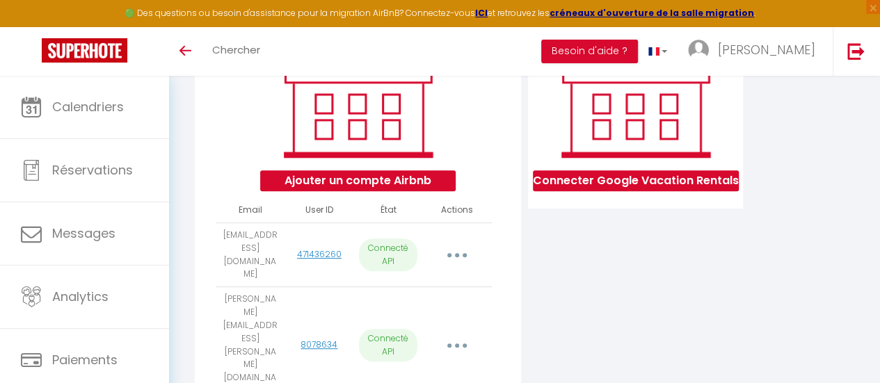
scroll to position [176, 0]
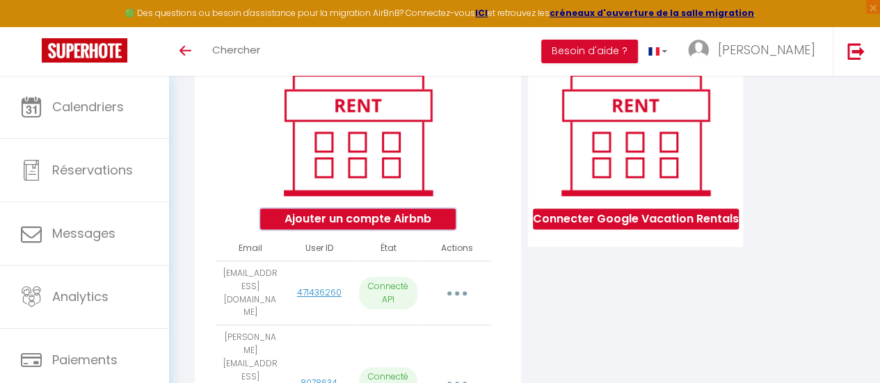
click at [387, 154] on button "Ajouter un compte Airbnb" at bounding box center [357, 219] width 195 height 21
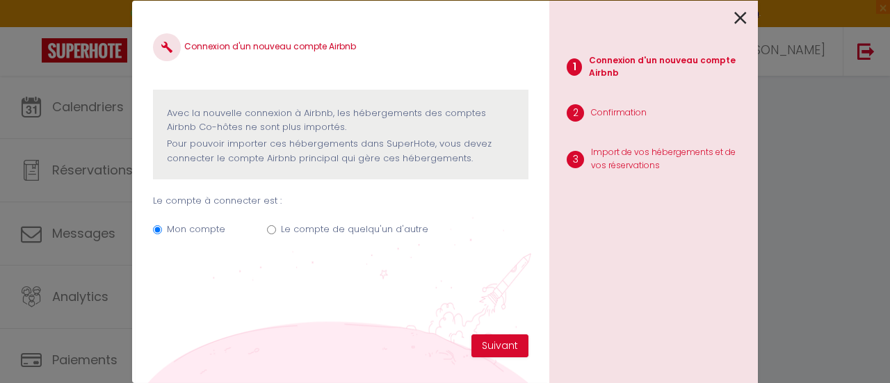
click at [300, 154] on label "Le compte de quelqu'un d'autre" at bounding box center [354, 229] width 147 height 14
click at [276, 154] on input "Le compte de quelqu'un d'autre" at bounding box center [271, 229] width 9 height 9
radio input "true"
radio input "false"
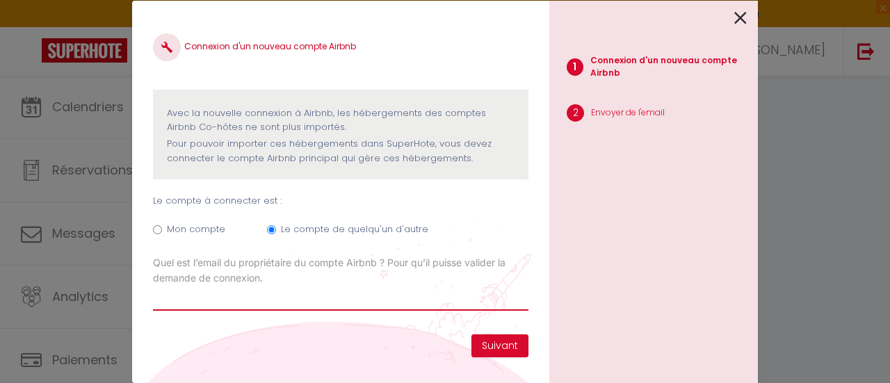
click at [279, 154] on input "Email connexion Airbnb" at bounding box center [340, 298] width 375 height 25
paste input "alain.boucey@gmail.com"
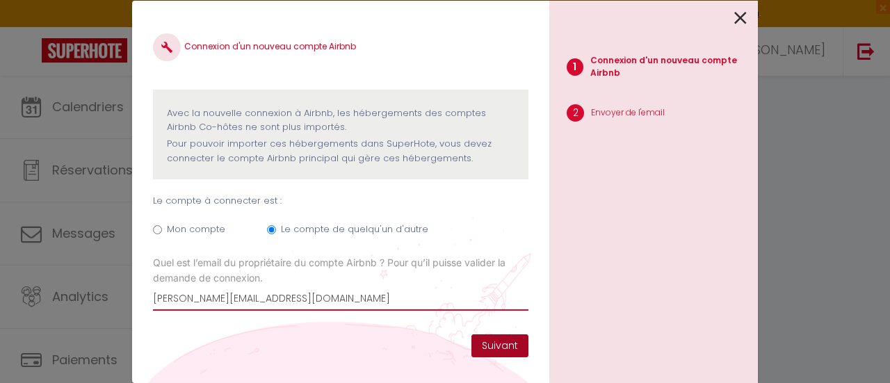
type input "alain.boucey@gmail.com"
click at [439, 154] on button "Suivant" at bounding box center [499, 346] width 57 height 24
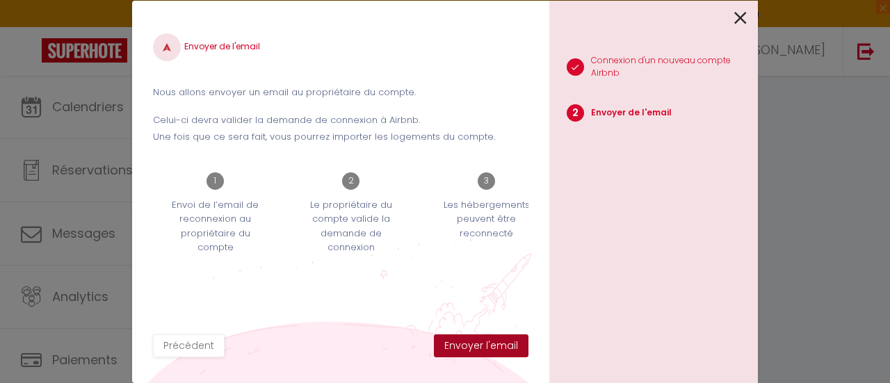
click at [439, 154] on button "Envoyer l'email" at bounding box center [481, 346] width 95 height 24
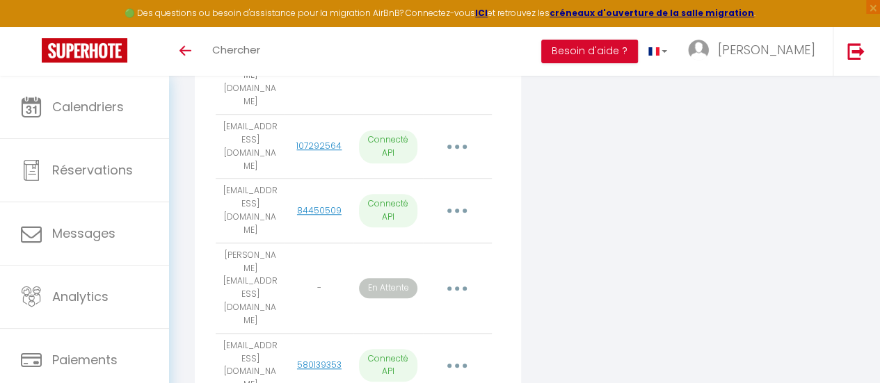
scroll to position [524, 0]
